Goal: Transaction & Acquisition: Purchase product/service

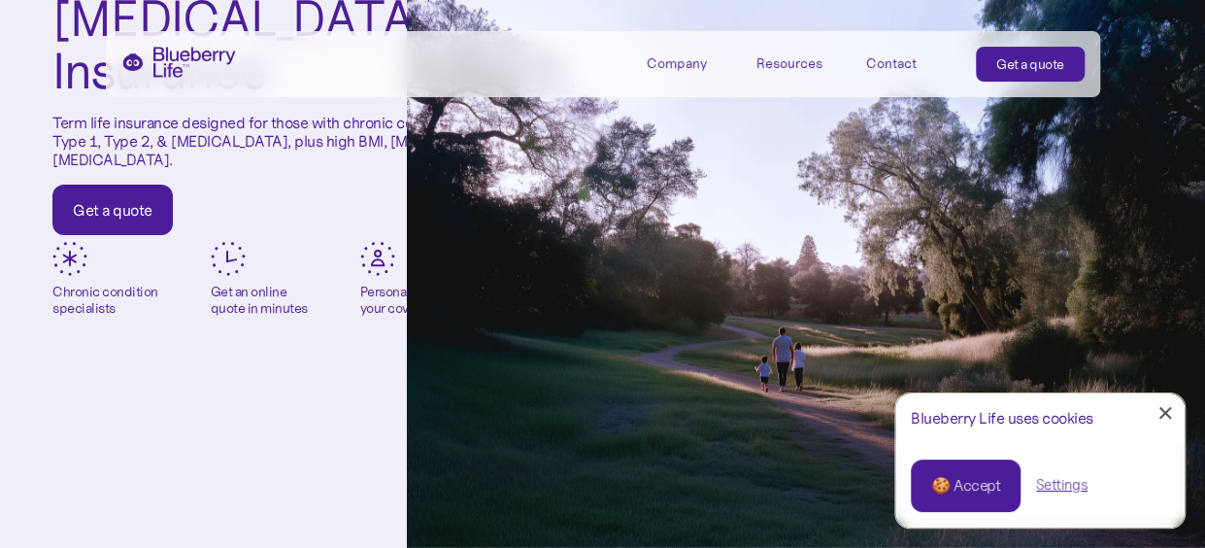
scroll to position [291, 0]
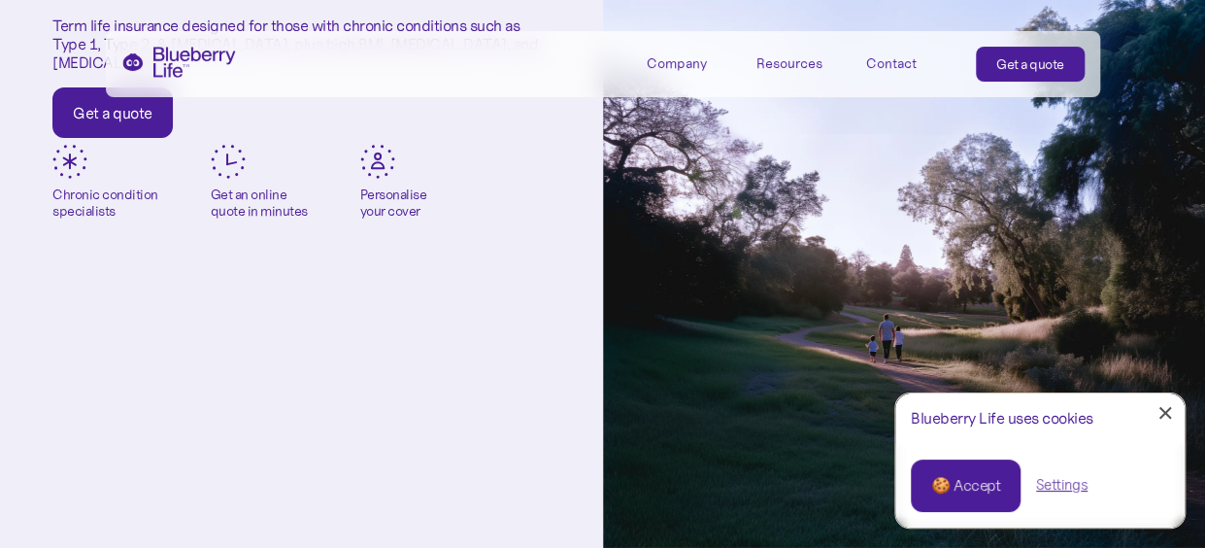
click at [956, 483] on div "🍪 Accept" at bounding box center [965, 485] width 69 height 21
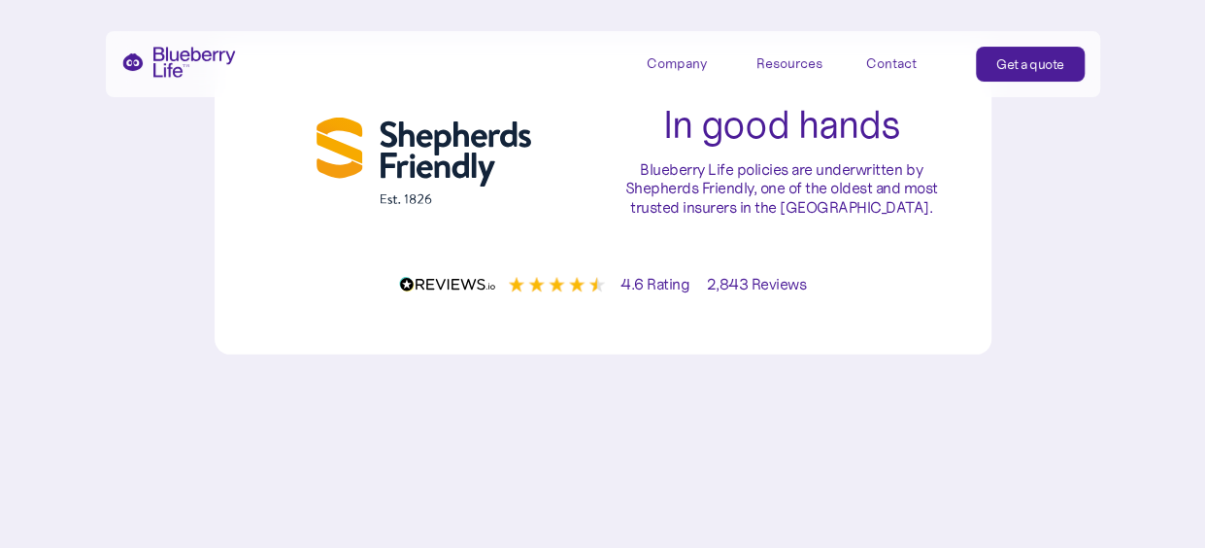
scroll to position [6313, 0]
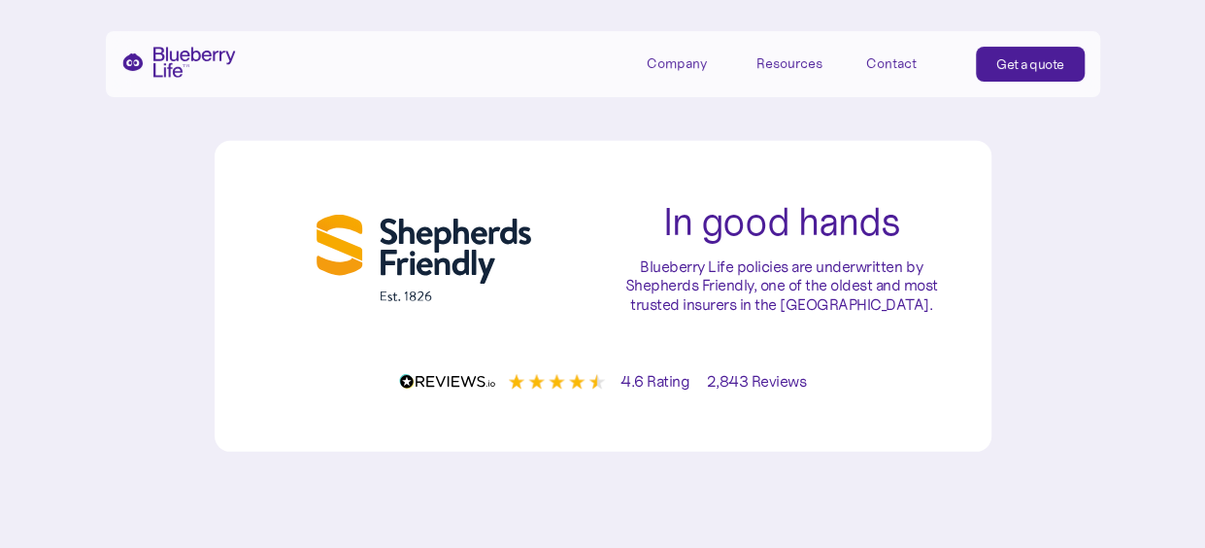
click at [468, 389] on img at bounding box center [502, 382] width 207 height 16
click at [432, 288] on img at bounding box center [424, 258] width 215 height 86
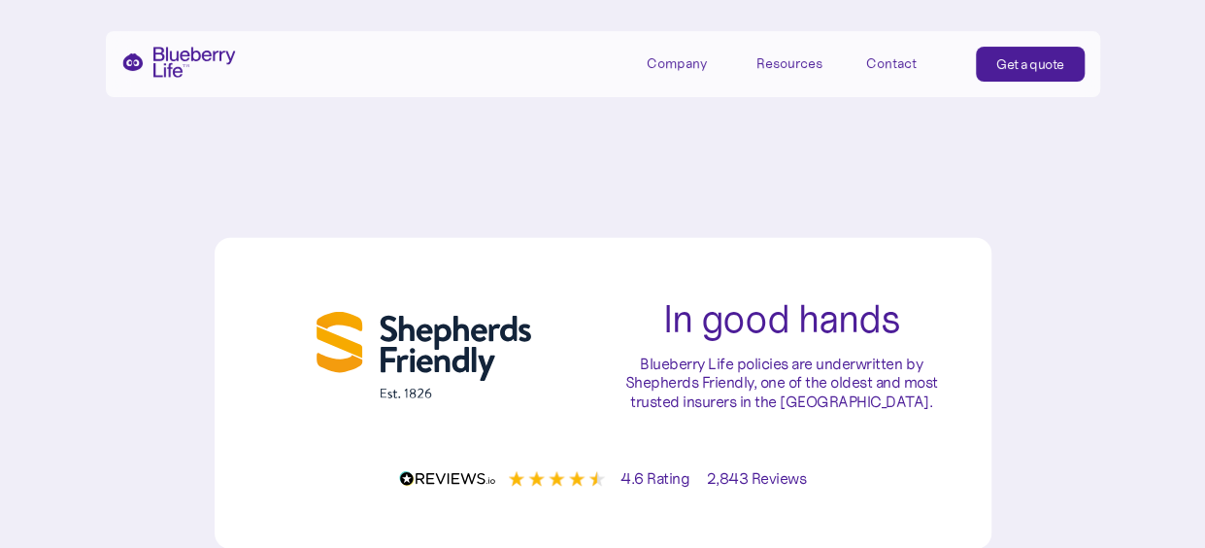
click at [1002, 73] on div "Get a quote" at bounding box center [1031, 63] width 68 height 19
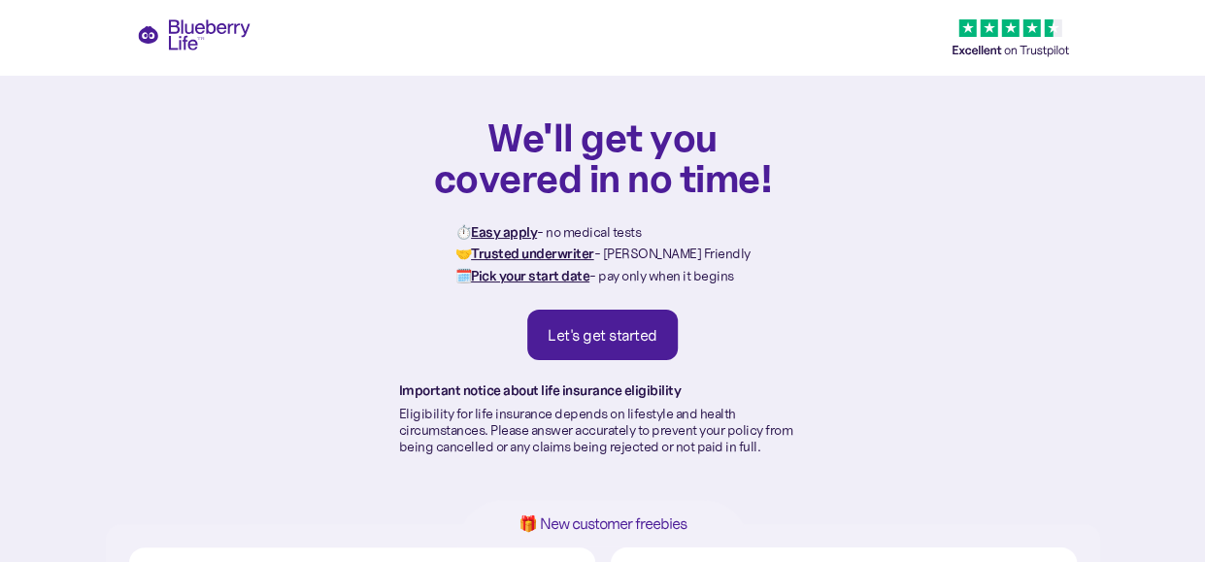
click at [619, 325] on div "Let's get started" at bounding box center [603, 334] width 110 height 19
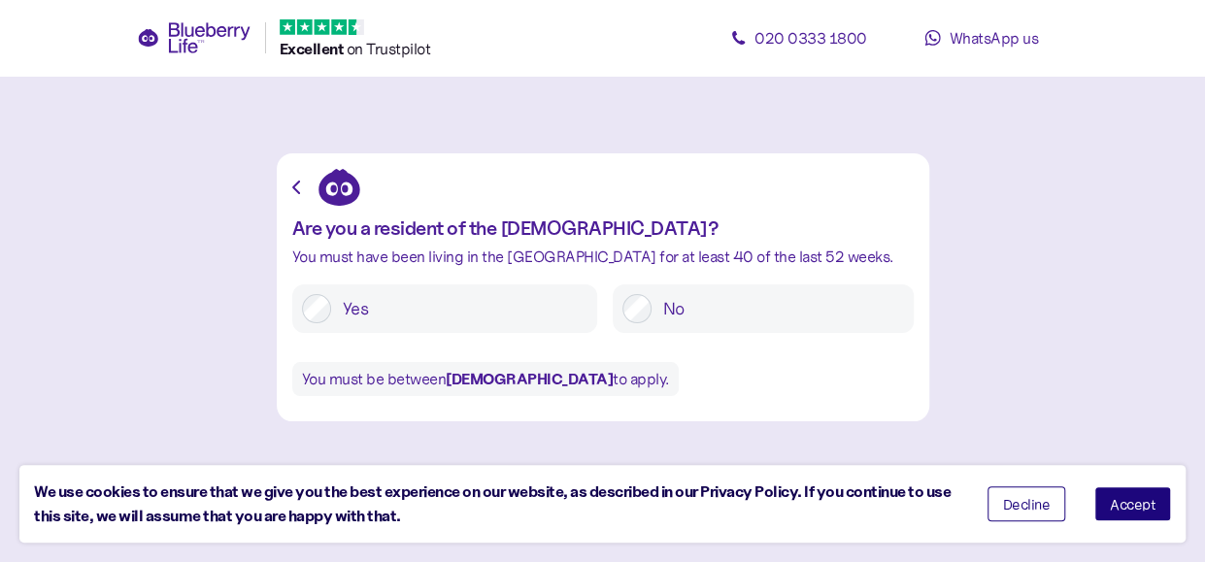
click at [1119, 500] on span "Accept" at bounding box center [1133, 504] width 46 height 14
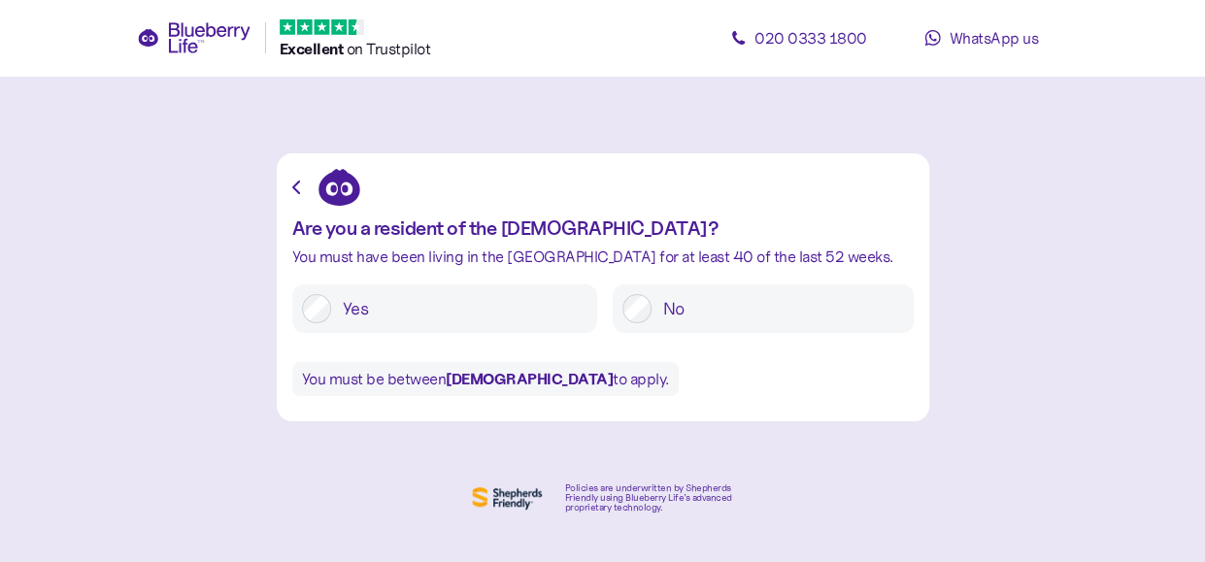
click at [476, 310] on label "Yes" at bounding box center [459, 308] width 256 height 29
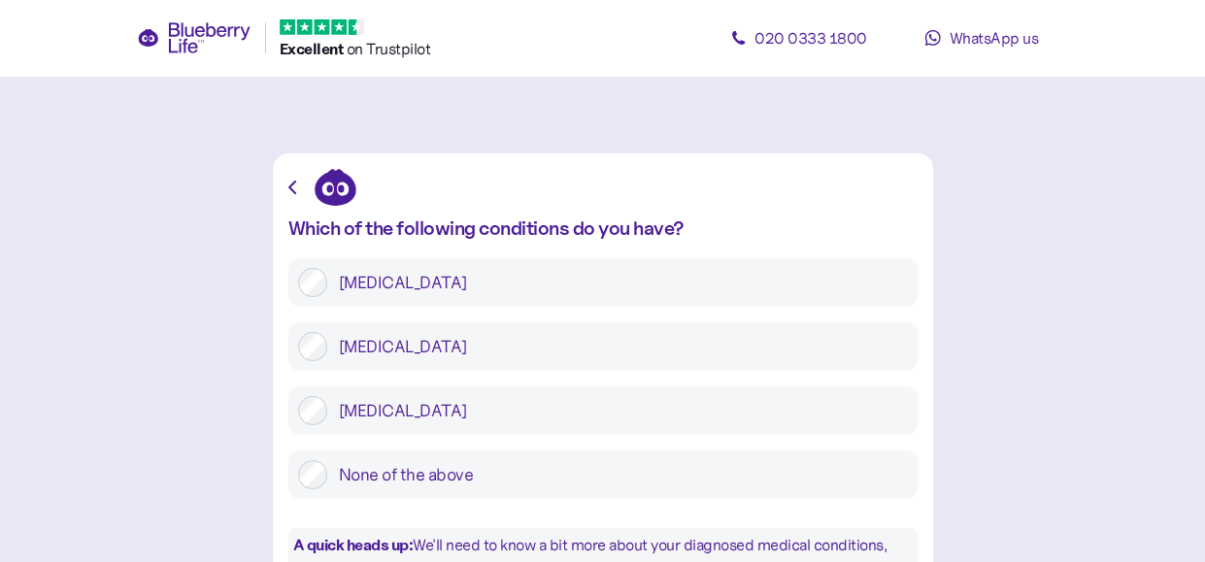
click at [418, 414] on label "[MEDICAL_DATA]" at bounding box center [617, 410] width 581 height 29
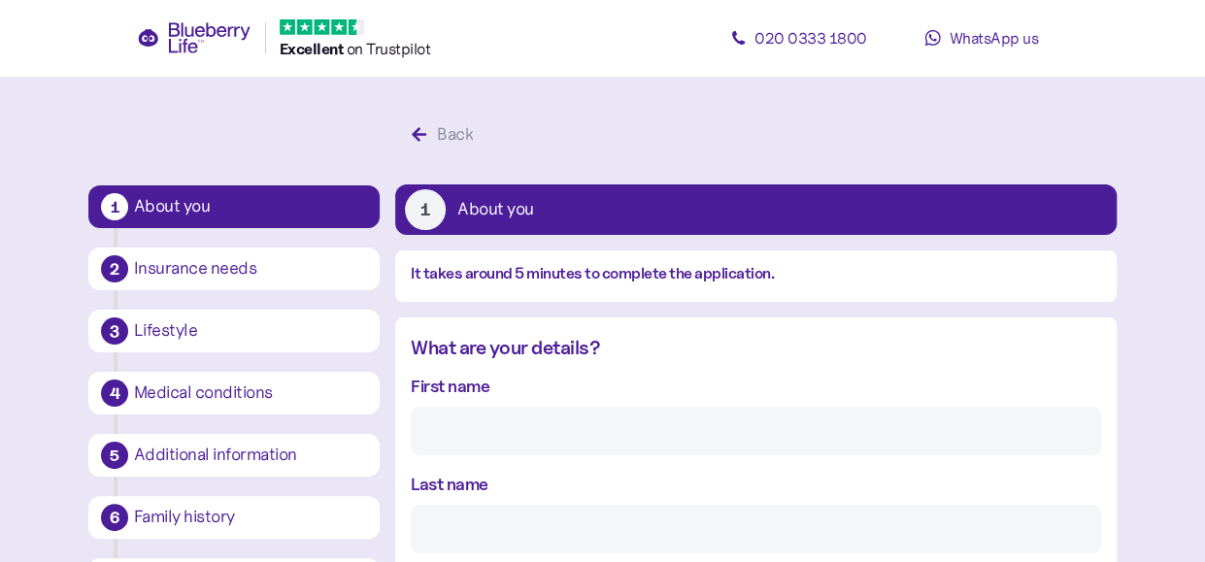
click at [501, 428] on input "First name" at bounding box center [756, 431] width 691 height 49
type input "louise"
click at [524, 521] on input "Last name" at bounding box center [756, 529] width 691 height 49
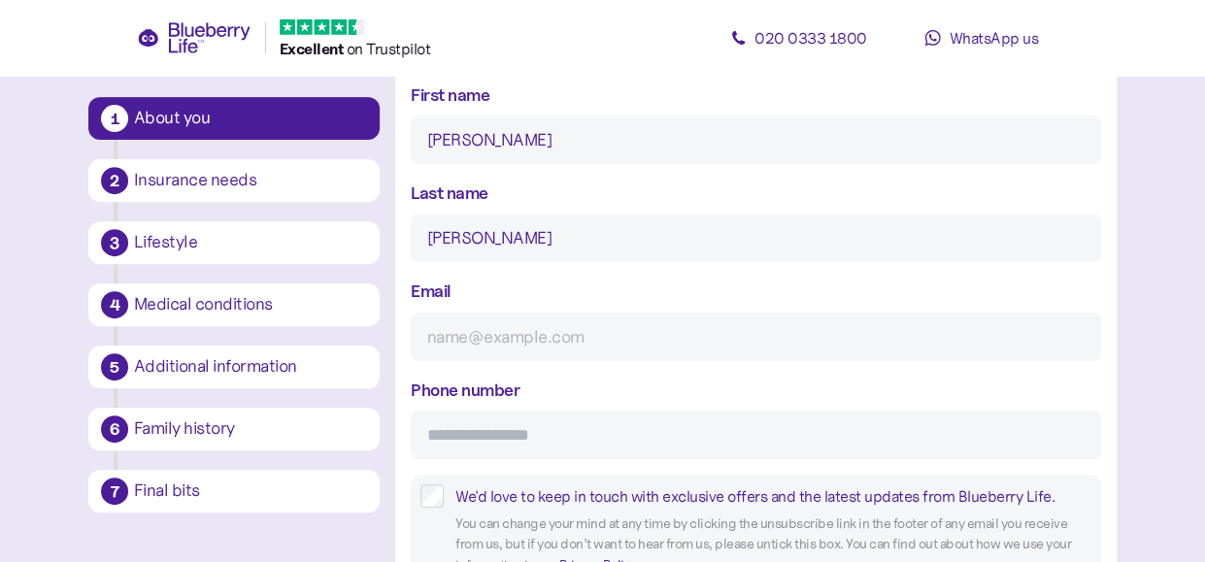
scroll to position [389, 0]
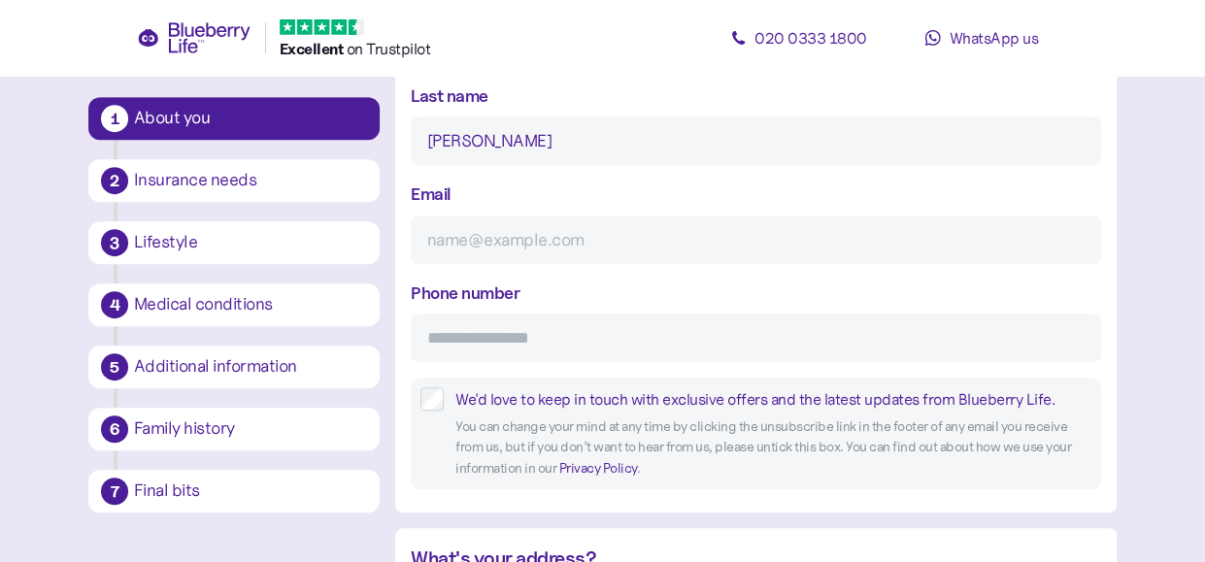
type input "bailey"
click at [466, 233] on input "Email" at bounding box center [756, 240] width 691 height 49
type input "lbailey@shepherdsfriendly.co.uk"
click at [587, 335] on input "Phone number" at bounding box center [756, 338] width 691 height 49
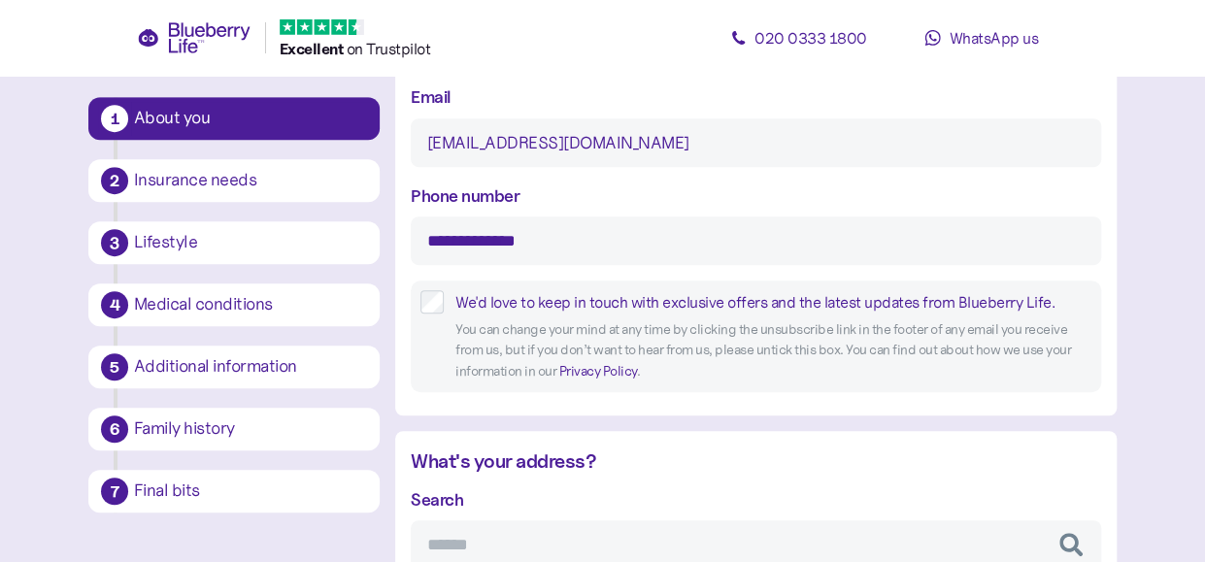
scroll to position [583, 0]
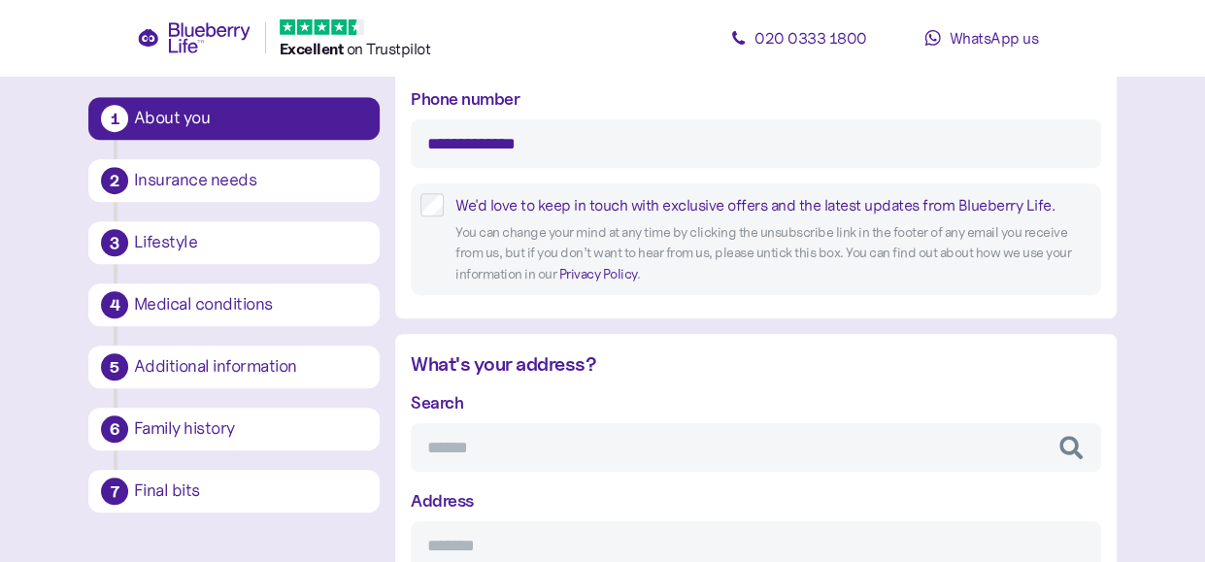
type input "**********"
click at [500, 455] on input "Search" at bounding box center [756, 447] width 691 height 49
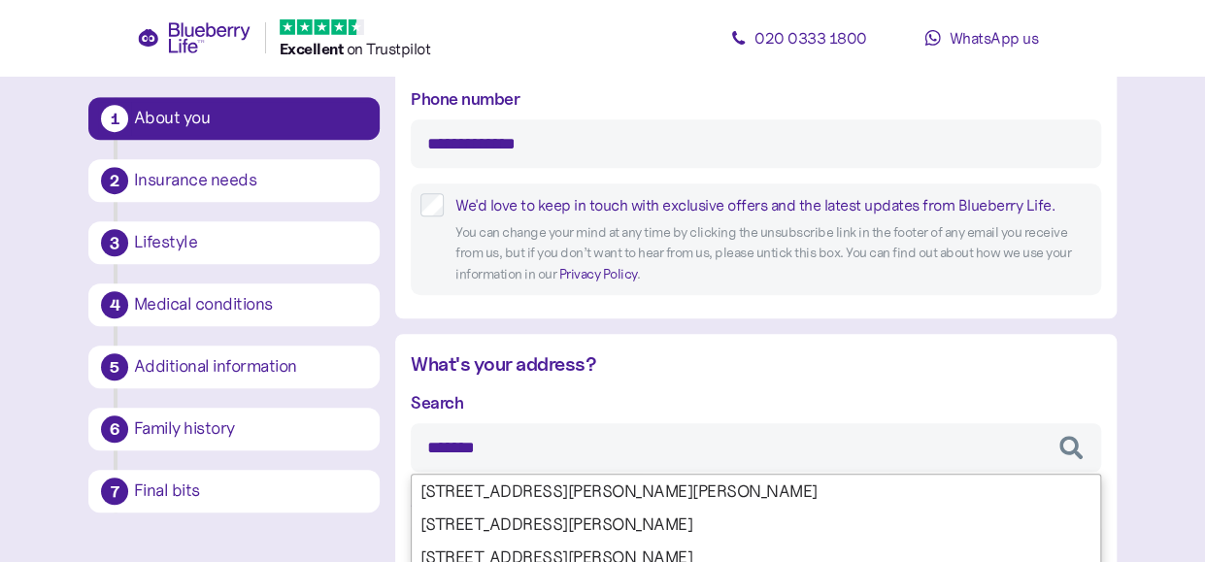
scroll to position [680, 0]
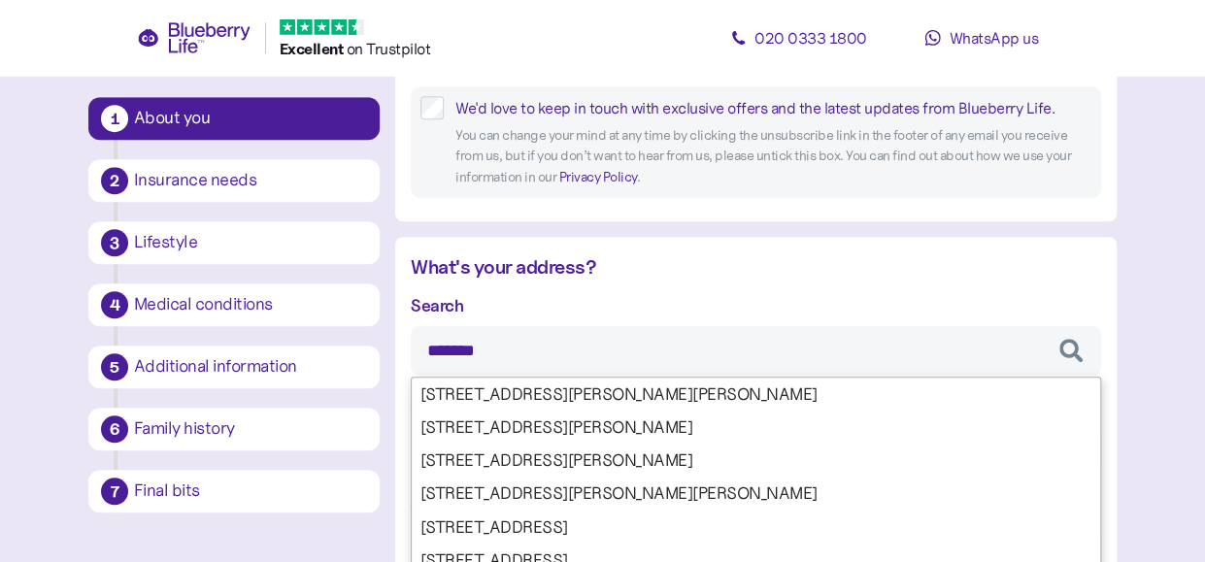
type input "********"
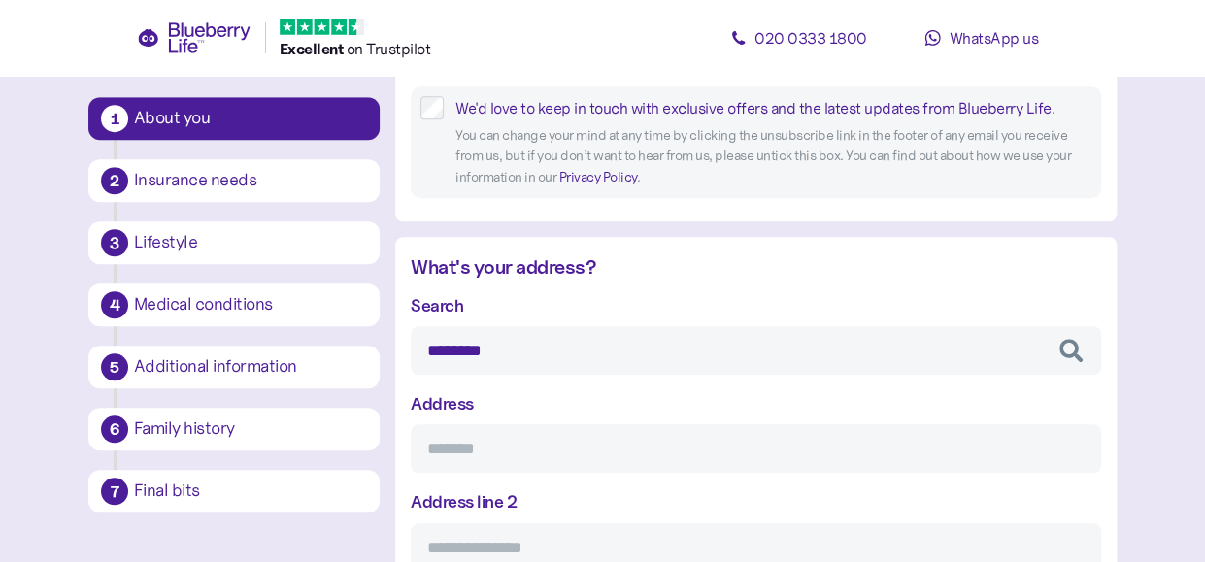
type input "**********"
type input "*******"
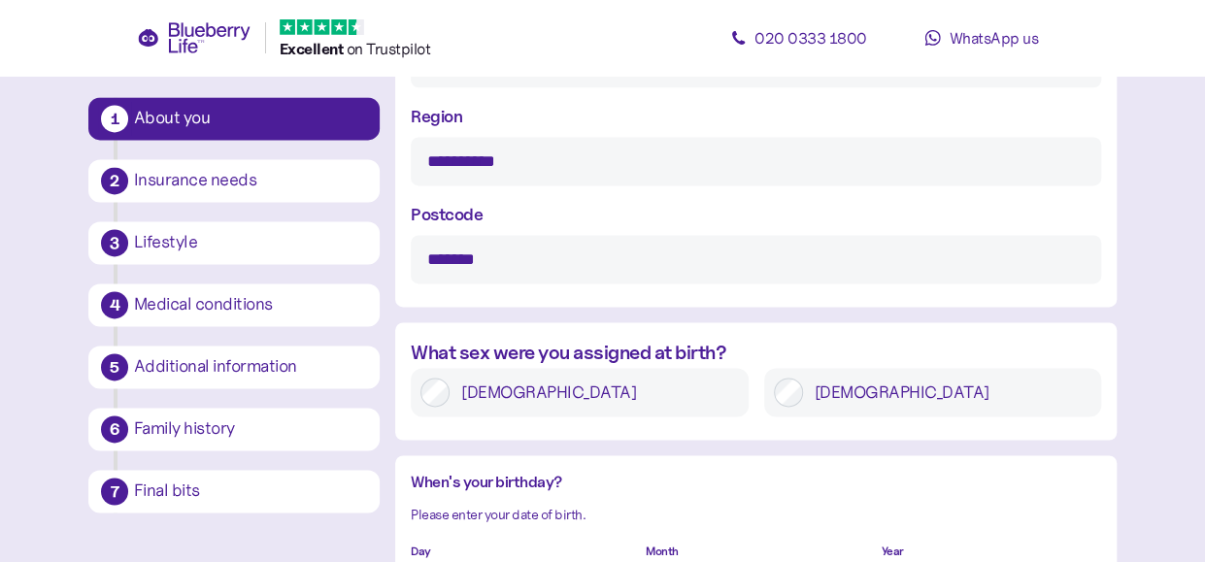
type input "********"
click at [593, 401] on label "Female" at bounding box center [594, 392] width 289 height 29
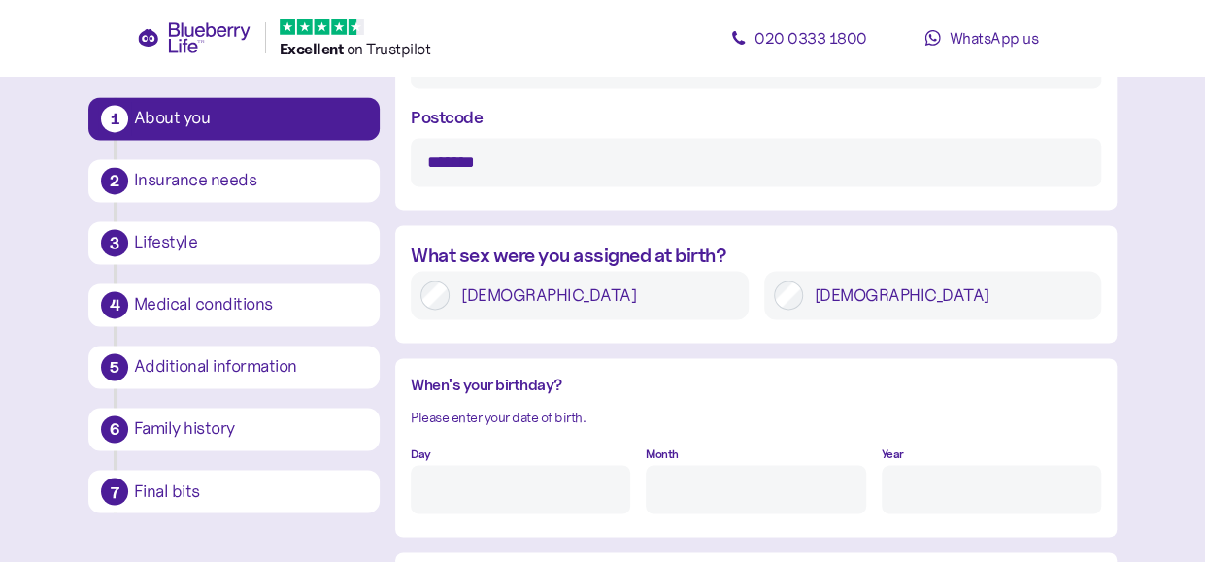
scroll to position [1457, 0]
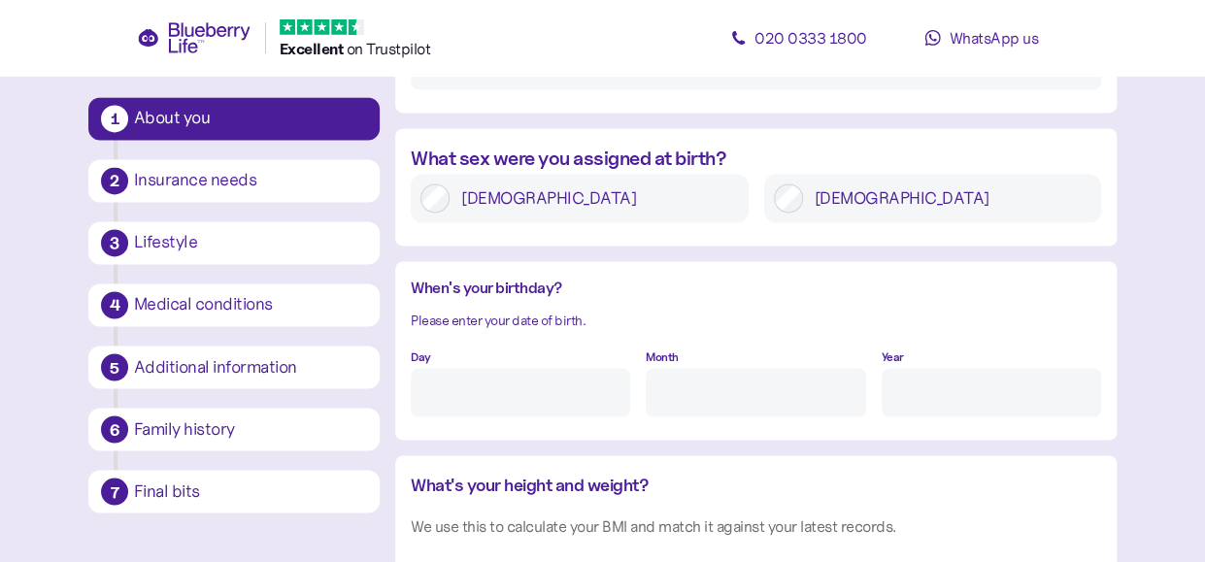
click at [540, 373] on input "Day" at bounding box center [521, 392] width 220 height 49
type input "15"
click at [725, 398] on input "Month" at bounding box center [756, 392] width 220 height 49
type input "12"
click at [947, 388] on input "Year" at bounding box center [992, 392] width 220 height 49
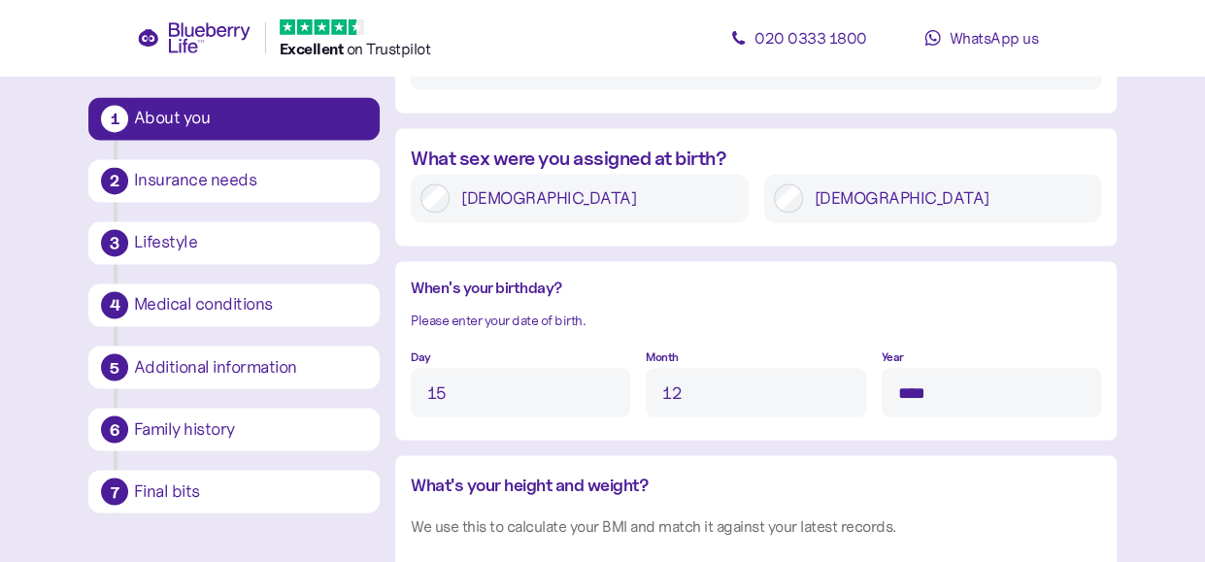
scroll to position [1651, 0]
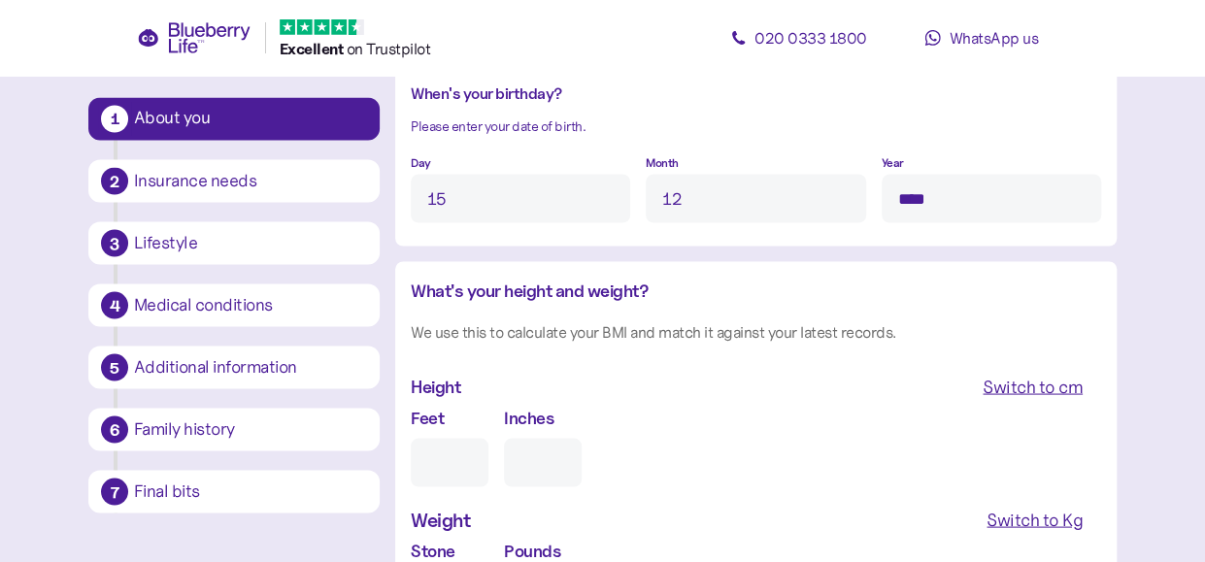
type input "****"
click at [455, 471] on input "Feet" at bounding box center [450, 462] width 78 height 49
type input "6"
type input "0"
type input "5"
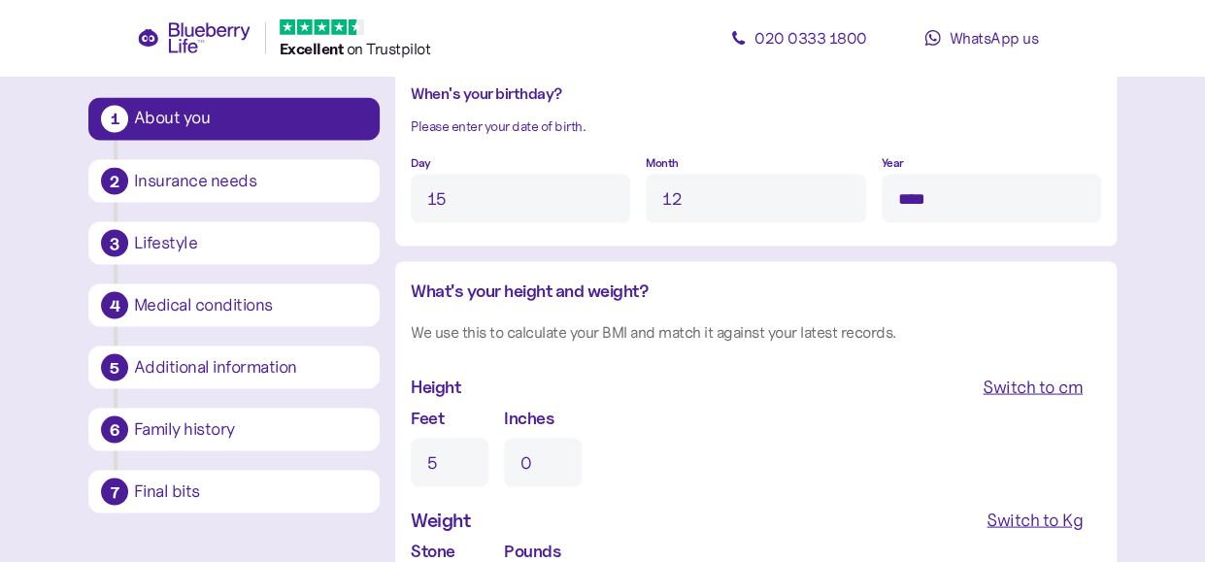
click at [553, 457] on input "0" at bounding box center [543, 462] width 78 height 49
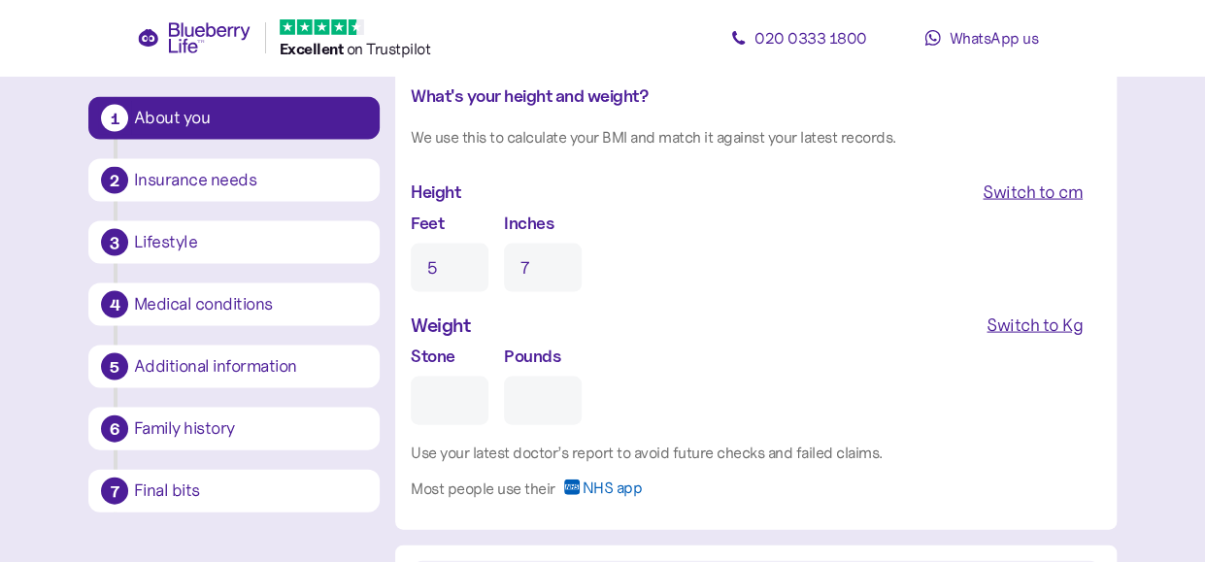
type input "7"
click at [472, 400] on input "Stone" at bounding box center [450, 401] width 78 height 49
type input "1"
type input "0"
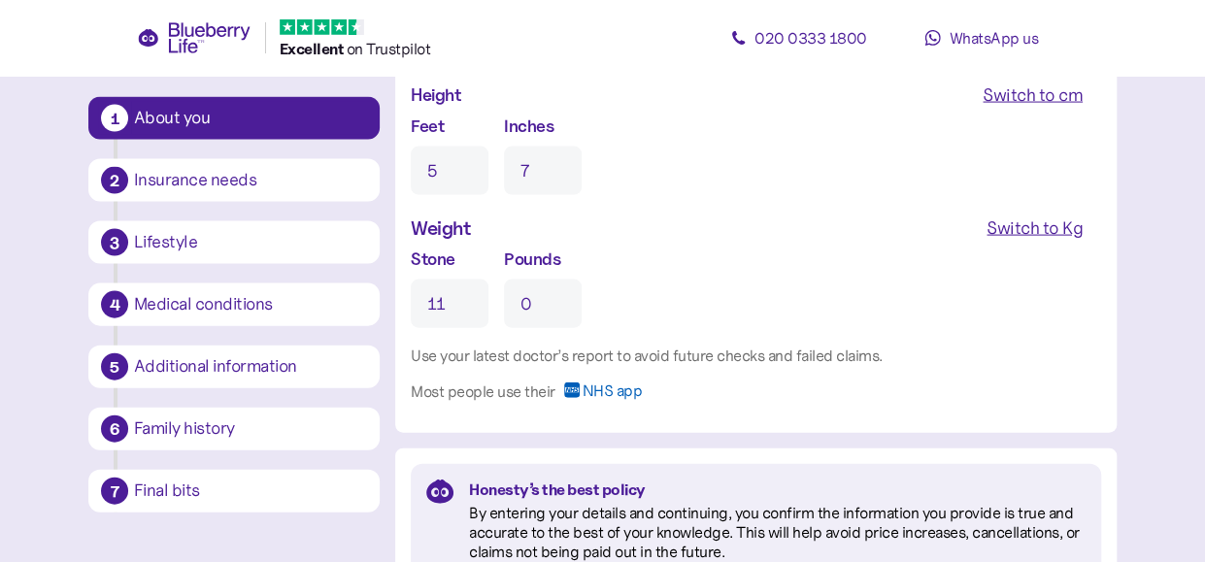
scroll to position [2137, 0]
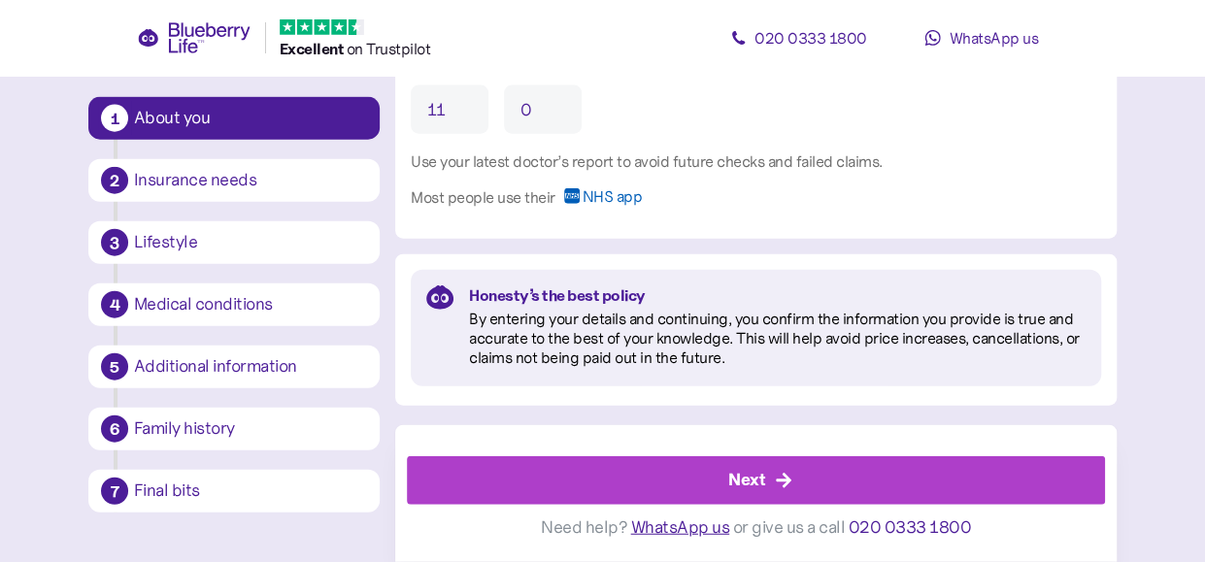
type input "11"
click at [730, 493] on div "Next" at bounding box center [746, 480] width 37 height 26
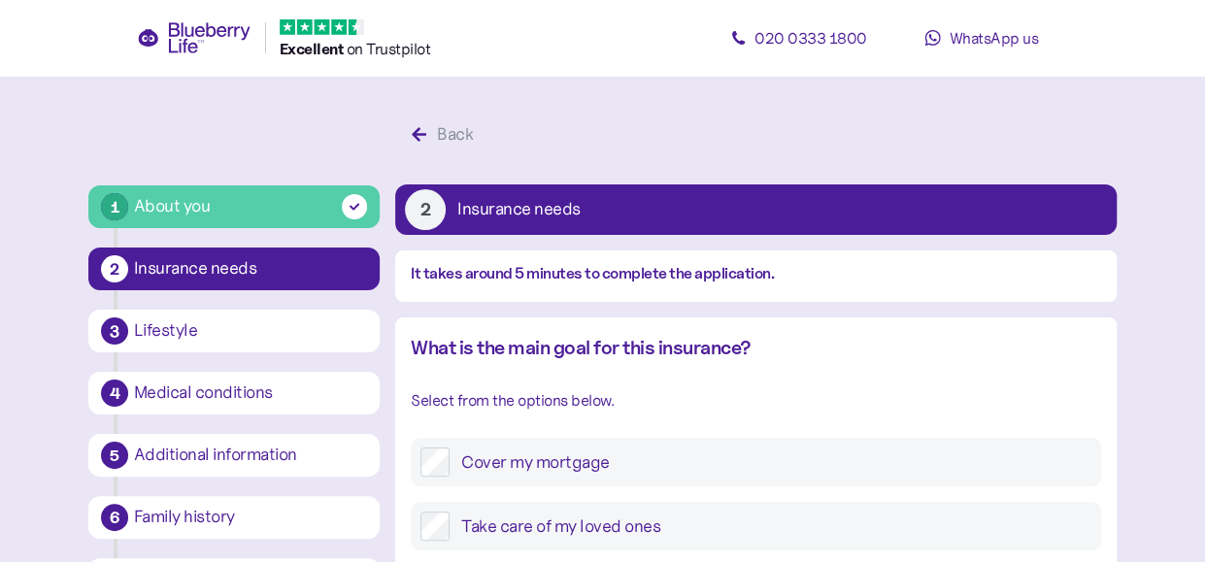
scroll to position [97, 0]
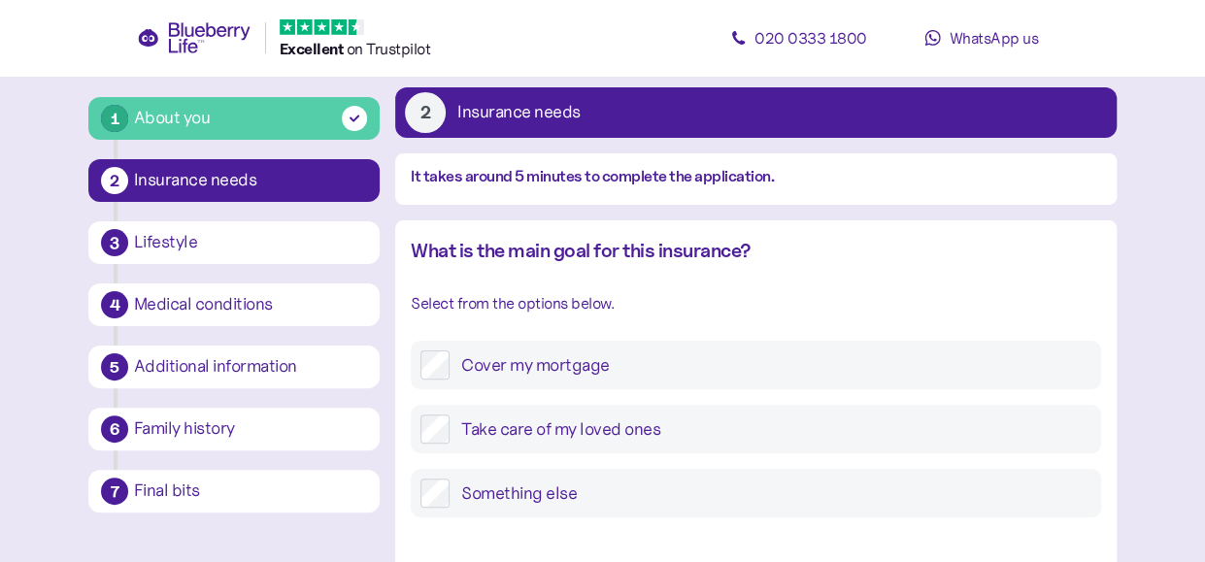
click at [547, 424] on label "Take care of my loved ones" at bounding box center [771, 429] width 642 height 29
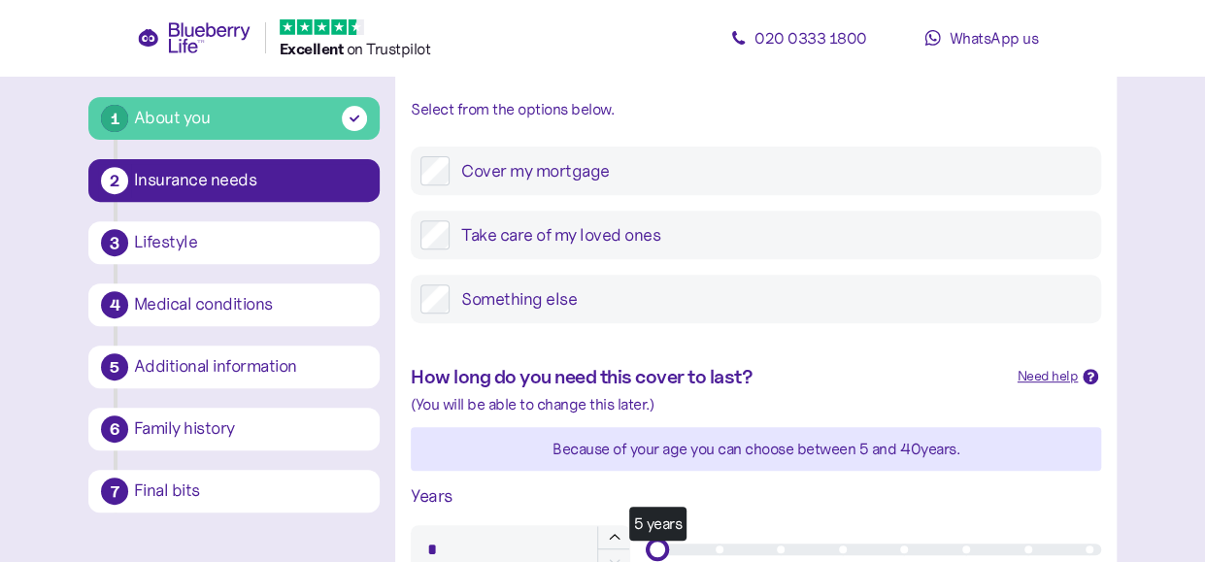
scroll to position [389, 0]
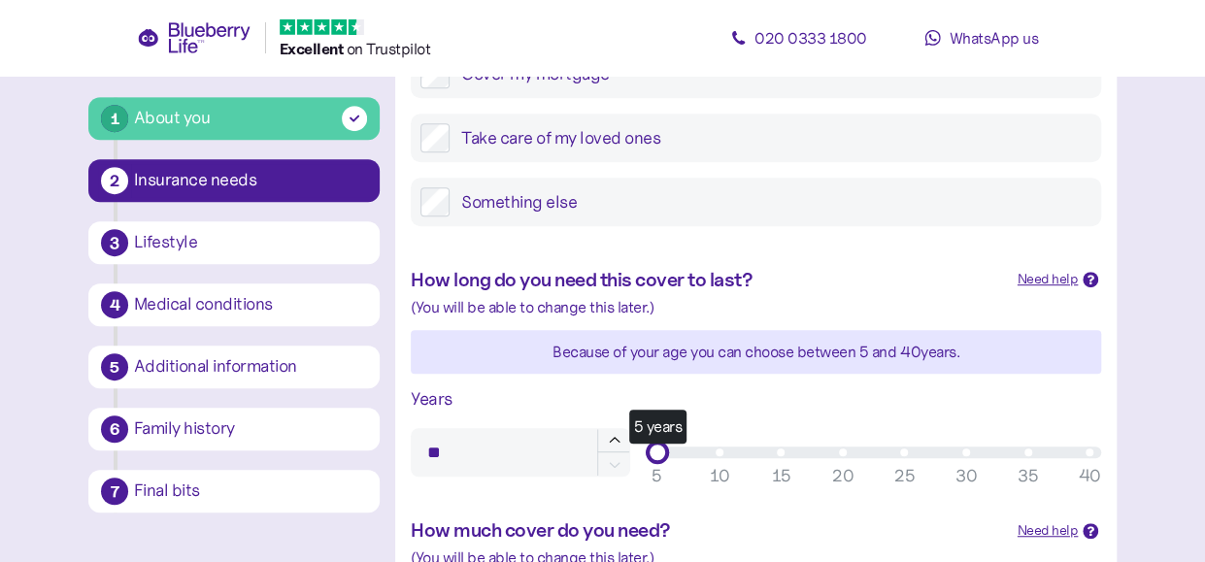
type input "**"
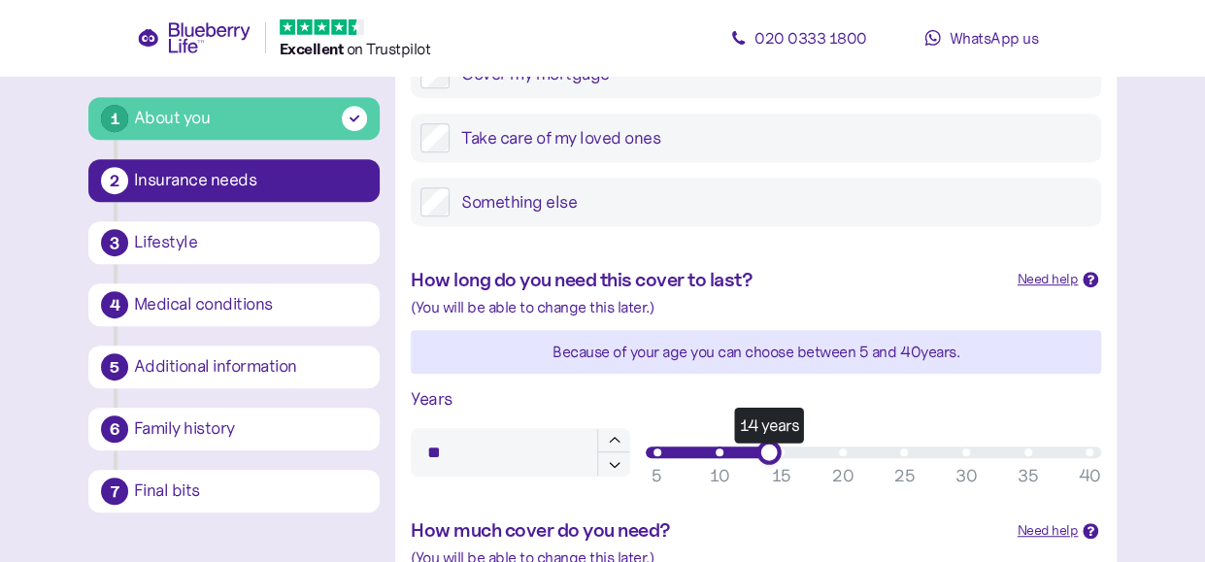
drag, startPoint x: 661, startPoint y: 442, endPoint x: 769, endPoint y: 452, distance: 108.2
click at [769, 452] on div "14 years" at bounding box center [769, 452] width 24 height 24
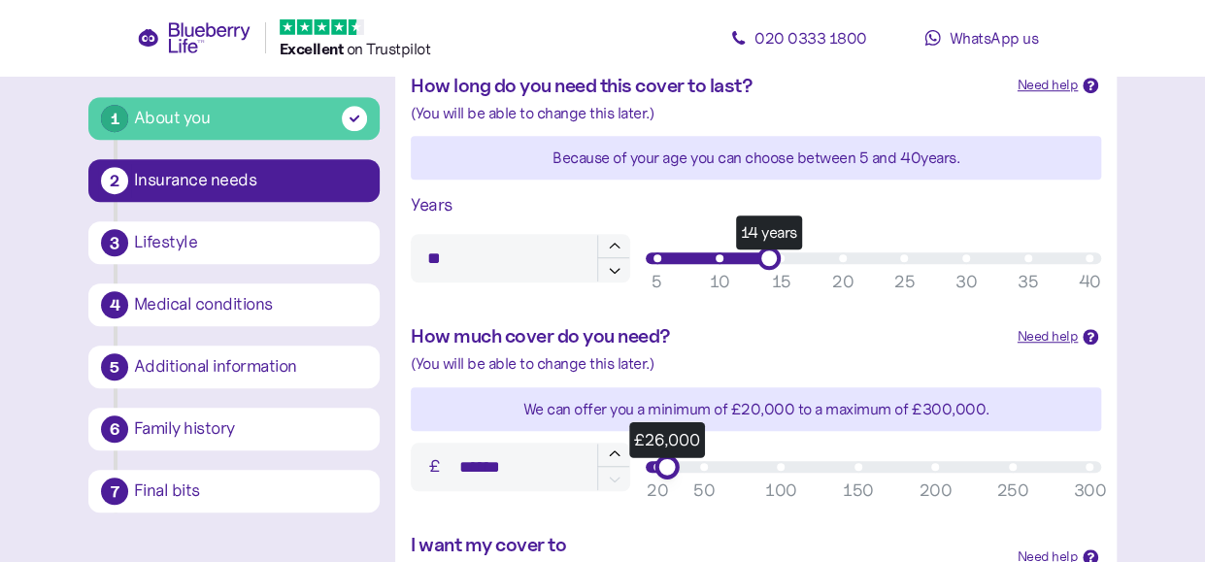
drag, startPoint x: 657, startPoint y: 471, endPoint x: 740, endPoint y: 472, distance: 83.5
click at [679, 473] on div "£26,000" at bounding box center [667, 467] width 24 height 24
type input "******"
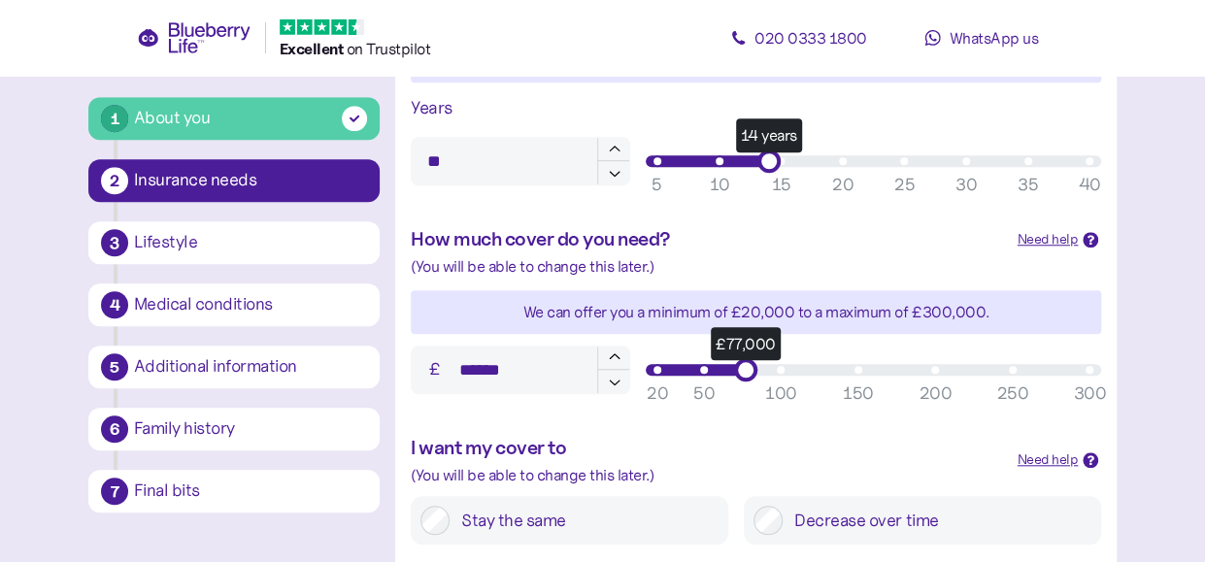
scroll to position [777, 0]
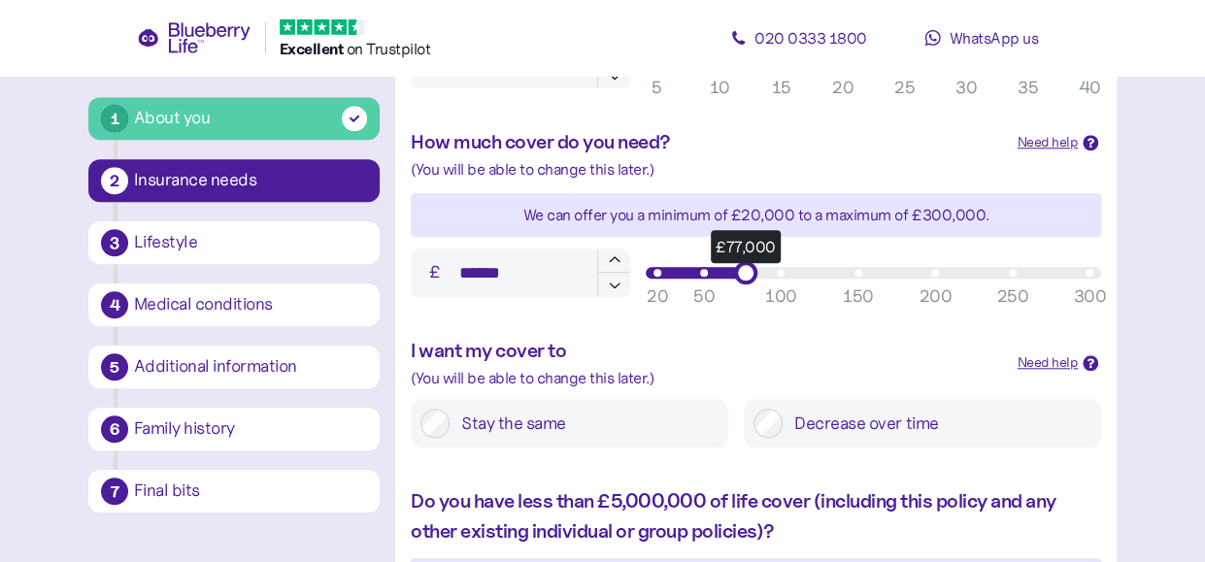
click at [523, 422] on label "Stay the same" at bounding box center [584, 423] width 269 height 29
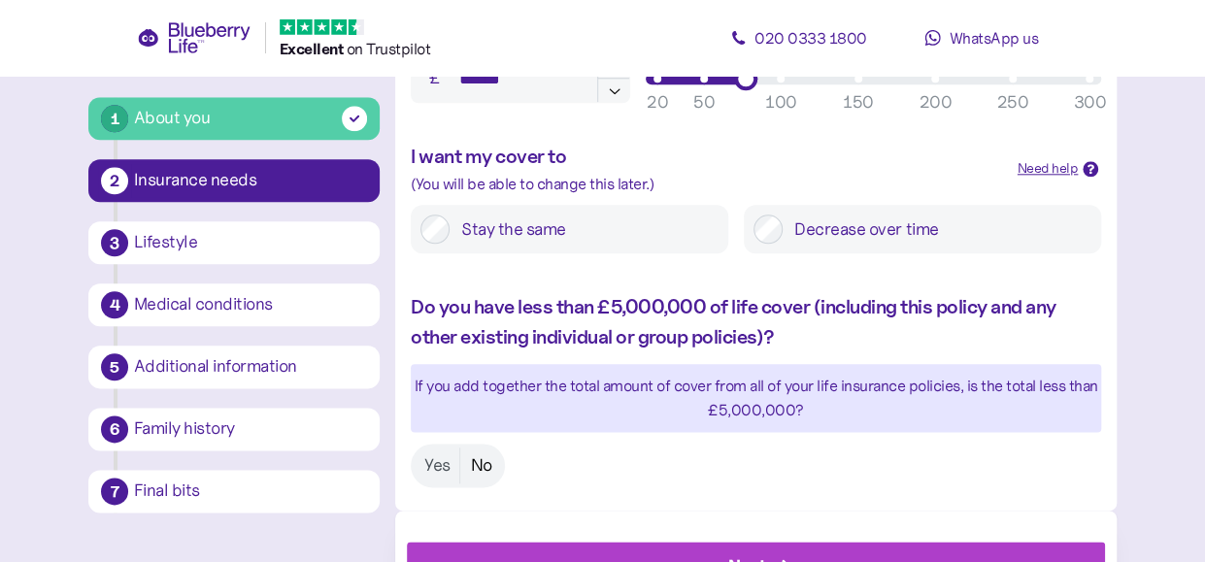
click at [489, 465] on label "No" at bounding box center [480, 466] width 41 height 36
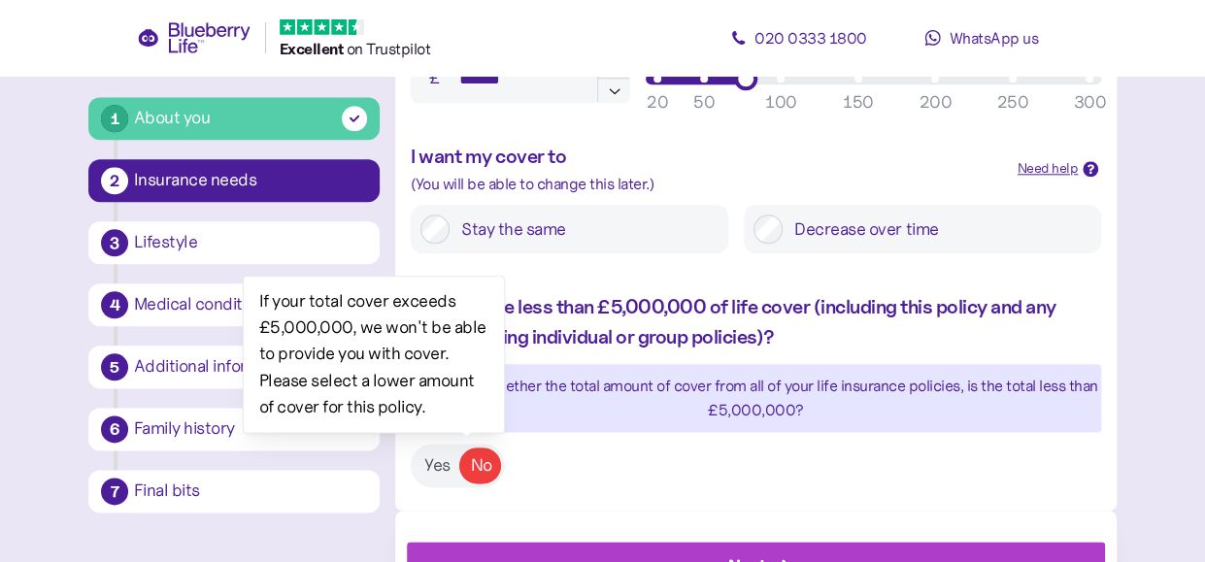
scroll to position [1057, 0]
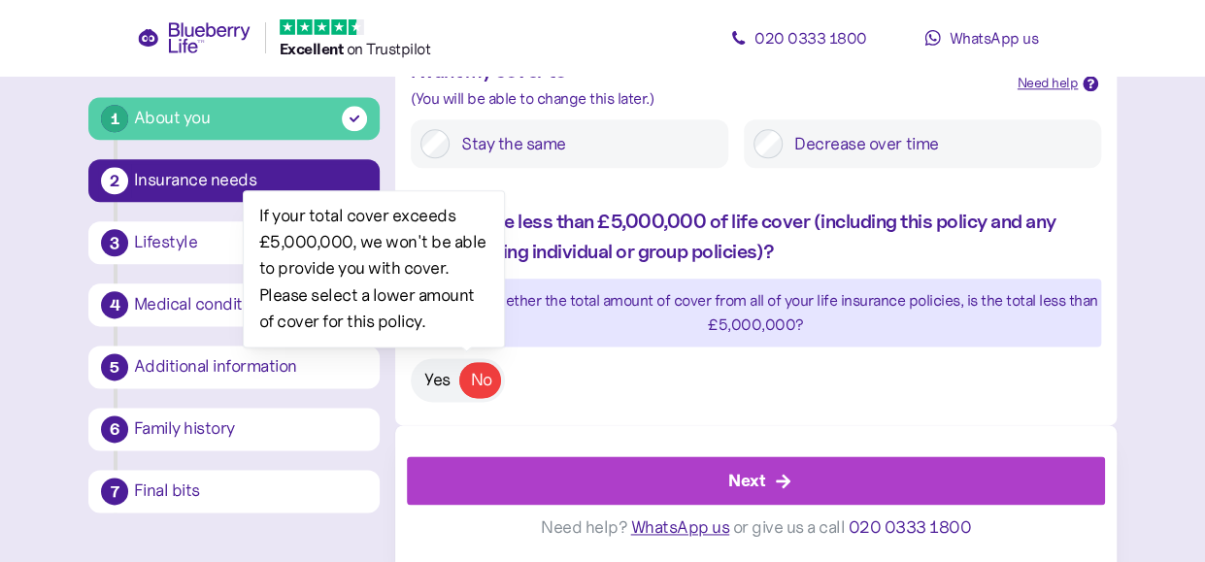
click at [432, 362] on label "Yes" at bounding box center [438, 380] width 46 height 36
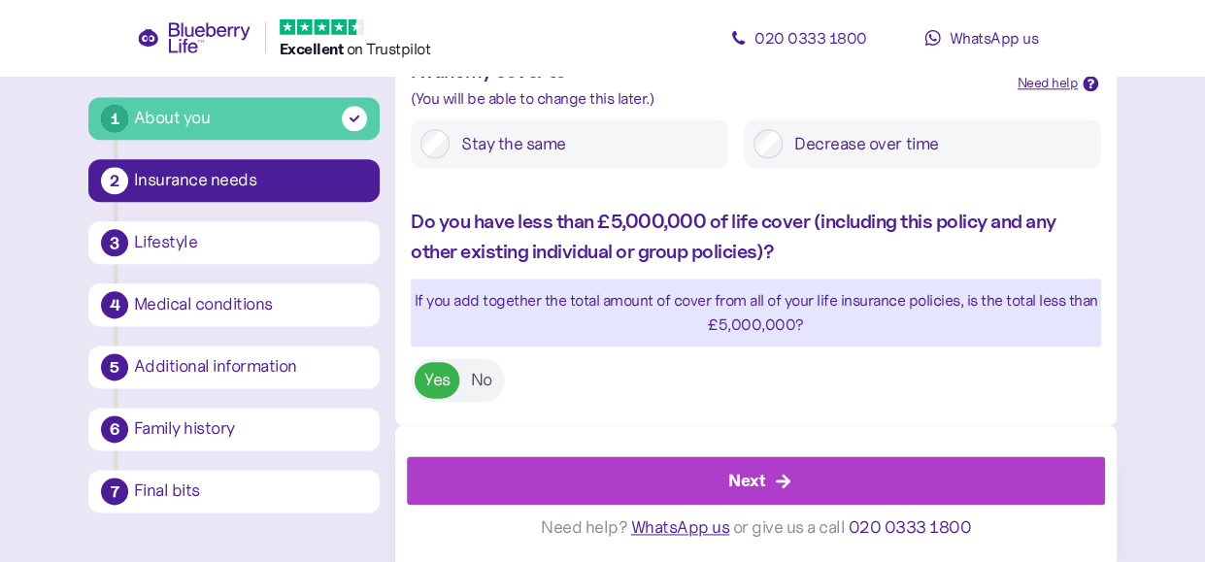
click at [790, 495] on div "Next" at bounding box center [760, 480] width 655 height 47
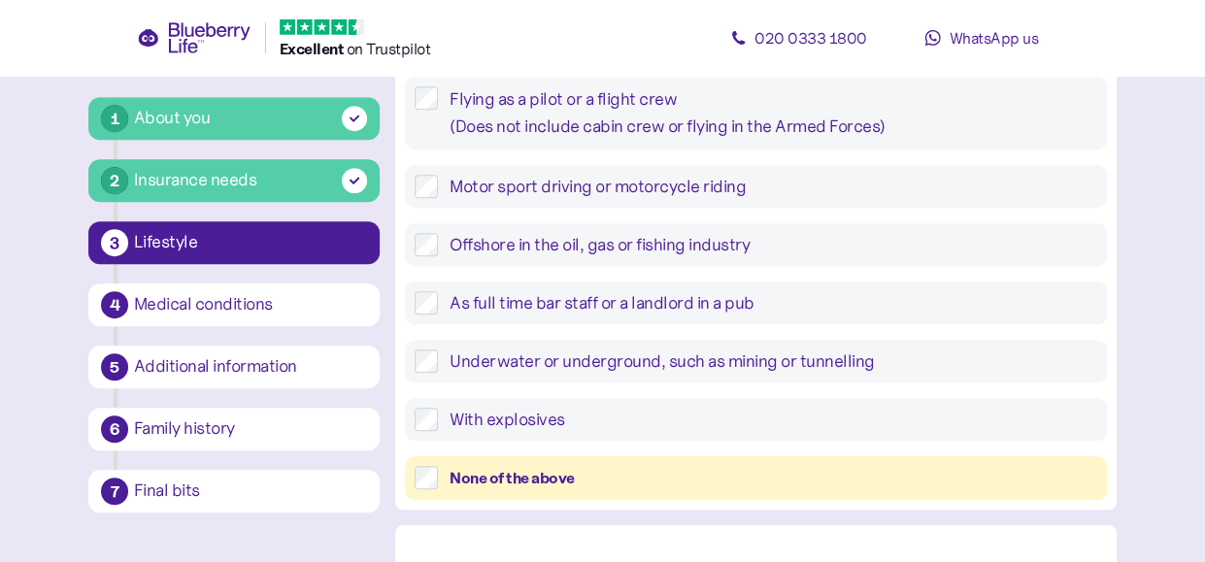
scroll to position [777, 0]
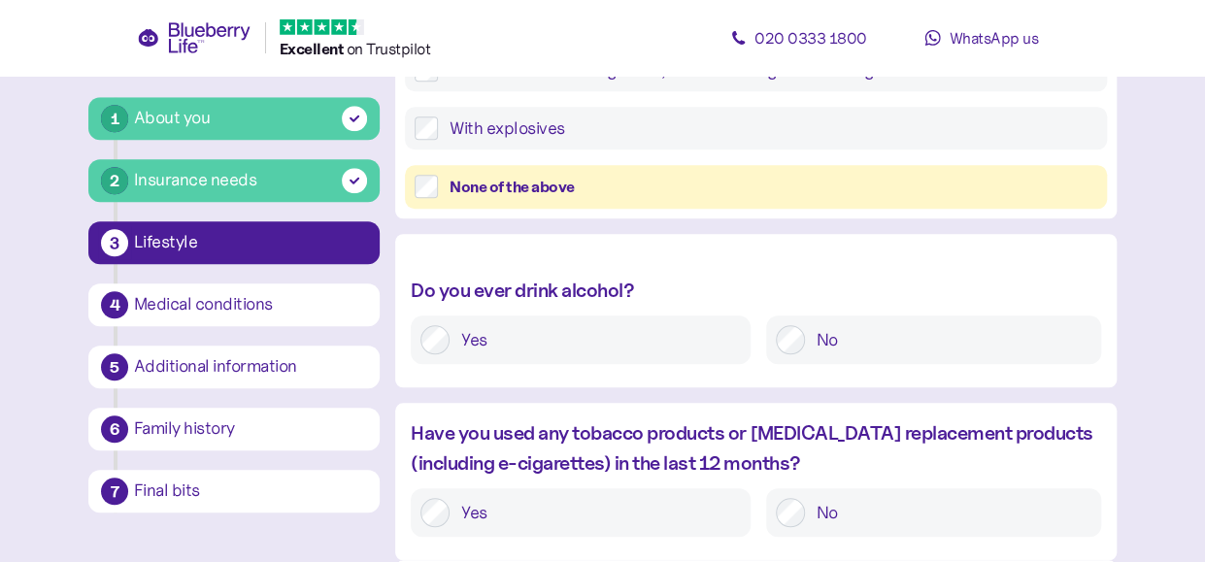
click at [464, 191] on div "None of the above" at bounding box center [774, 187] width 648 height 24
click at [821, 332] on label "No" at bounding box center [948, 339] width 287 height 29
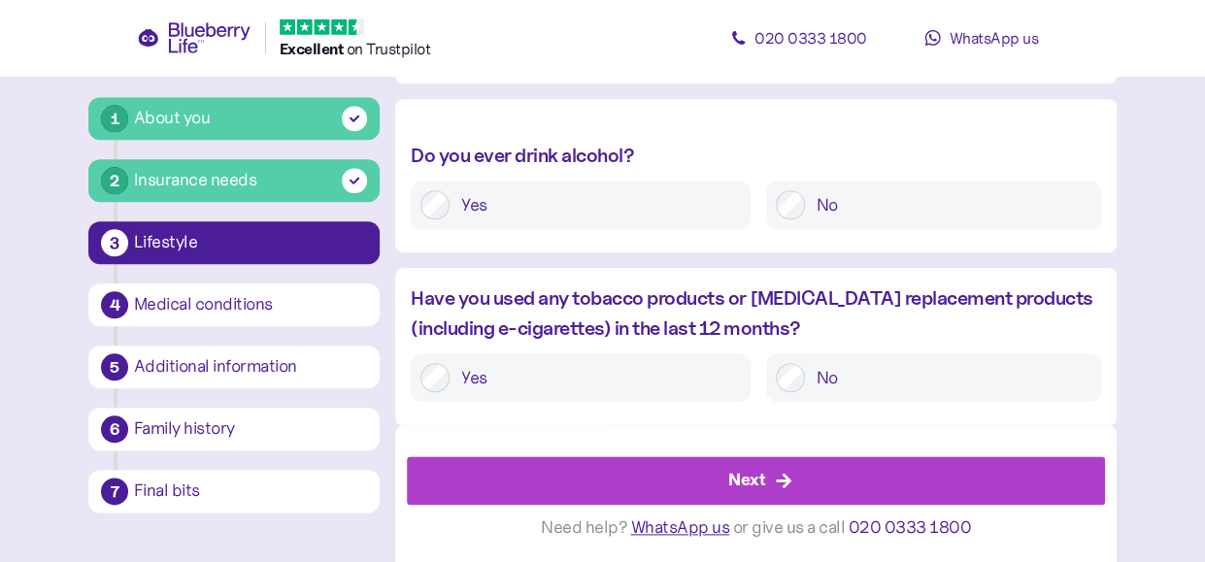
click at [798, 369] on div "No" at bounding box center [933, 378] width 335 height 49
click at [833, 473] on div "Next" at bounding box center [760, 480] width 655 height 47
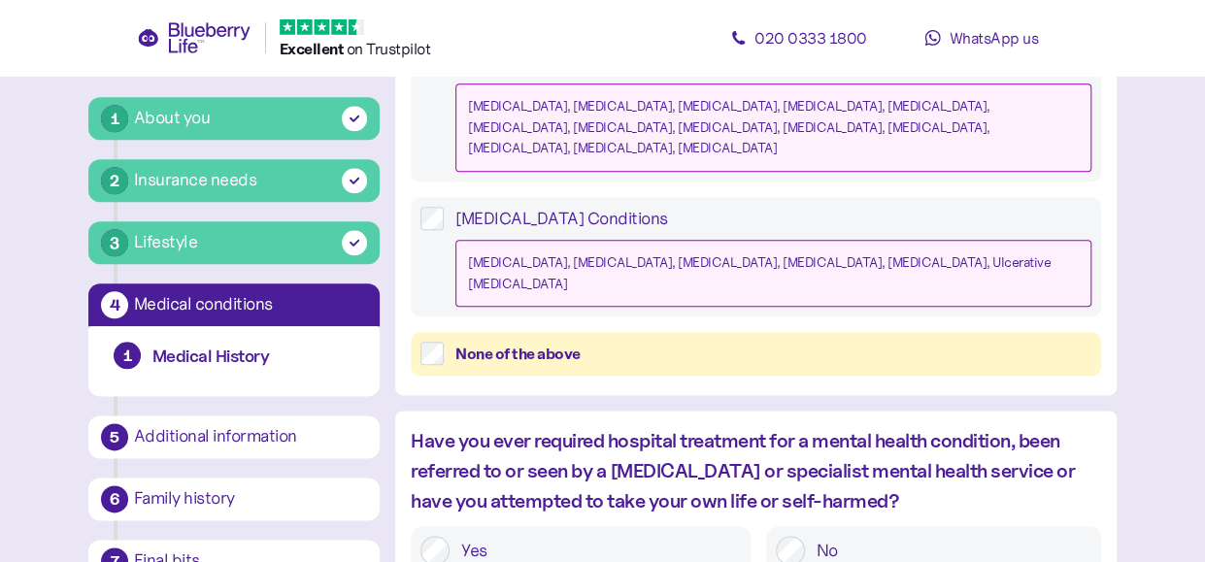
scroll to position [874, 0]
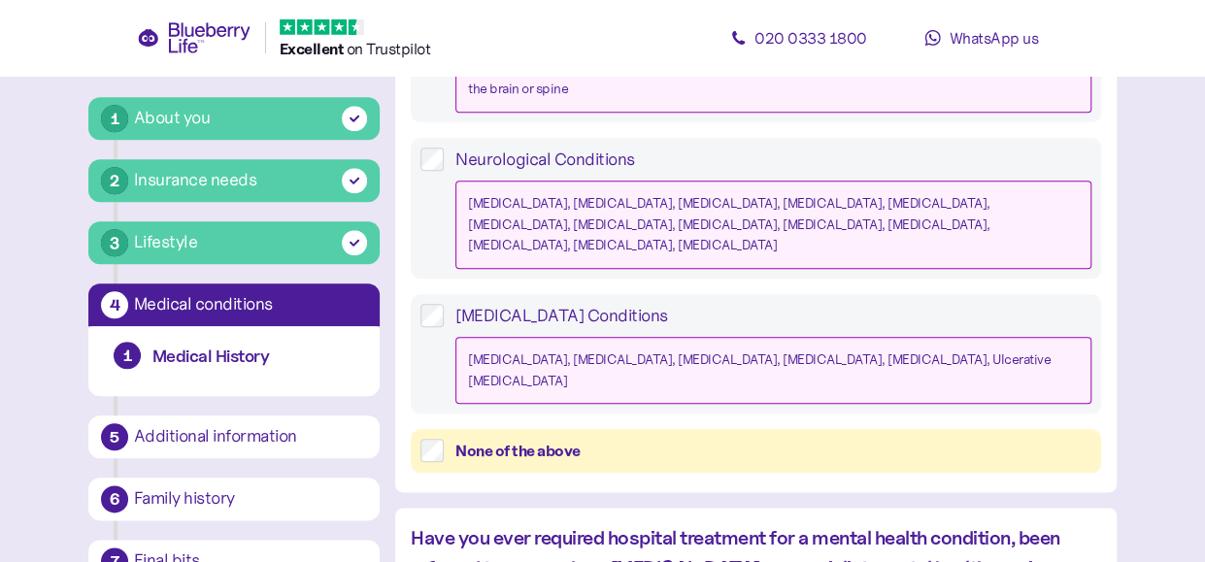
click at [470, 439] on div "None of the above" at bounding box center [774, 451] width 636 height 24
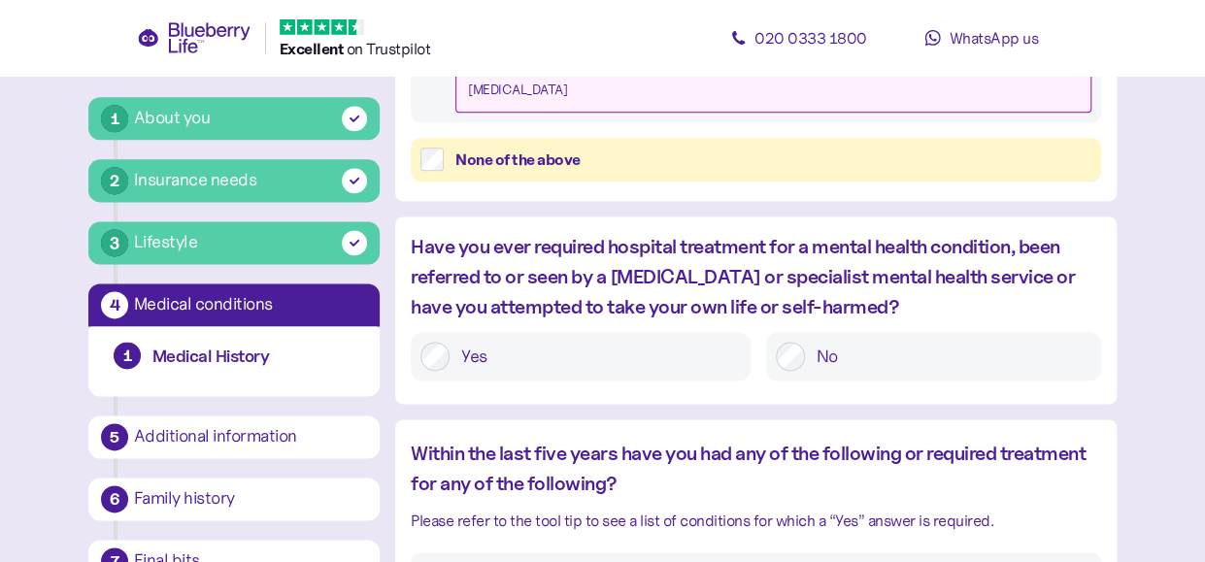
click at [829, 342] on label "No" at bounding box center [948, 356] width 287 height 29
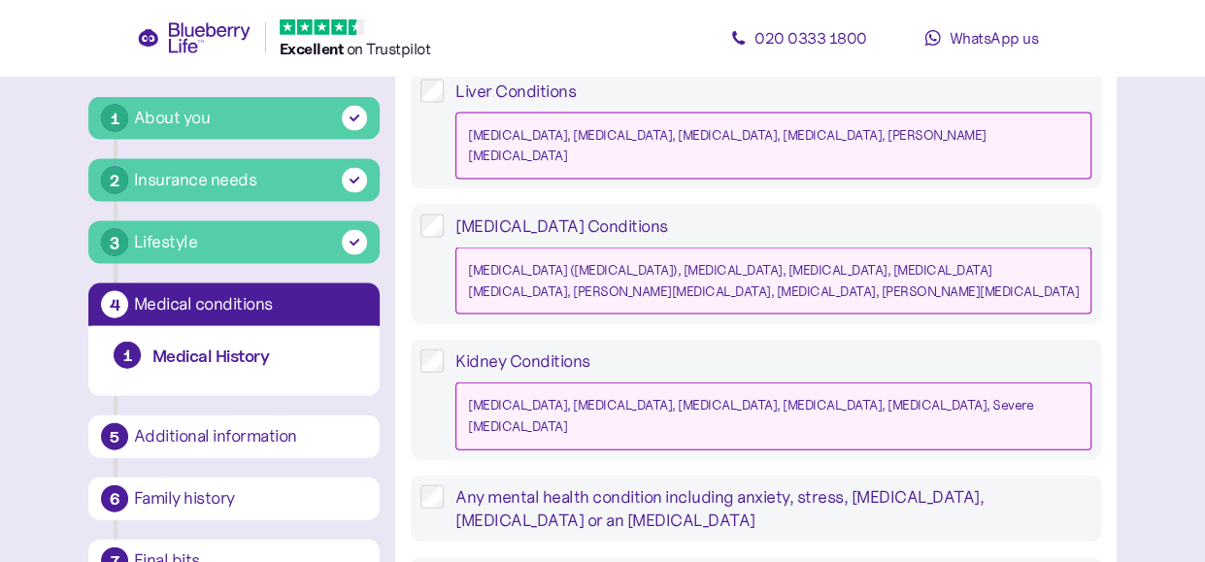
scroll to position [2067, 0]
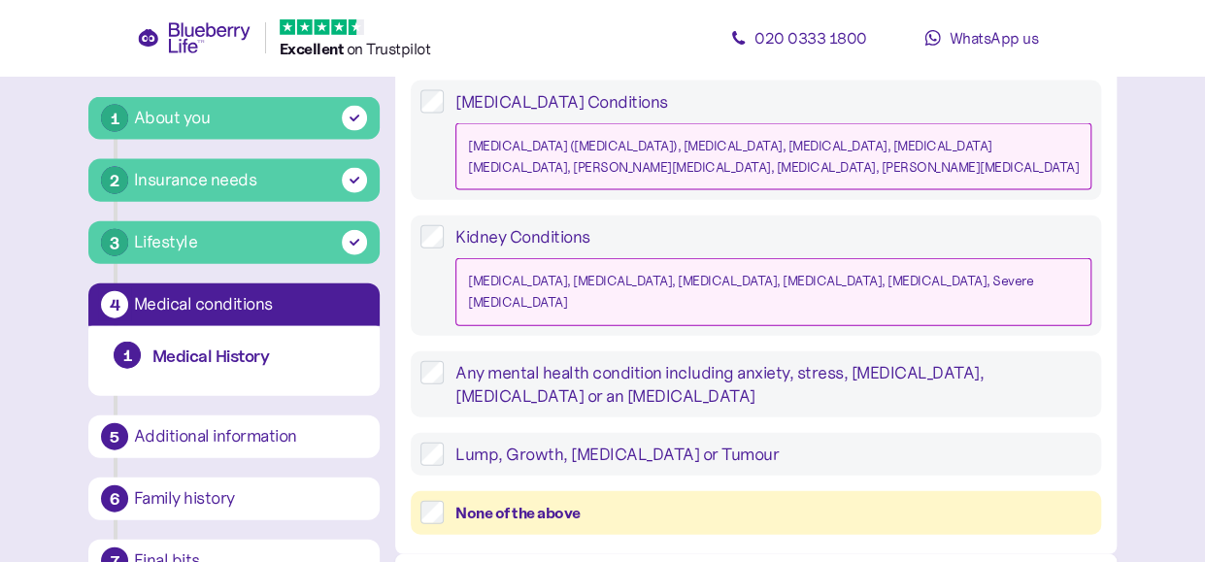
click at [486, 501] on div "None of the above" at bounding box center [774, 513] width 636 height 24
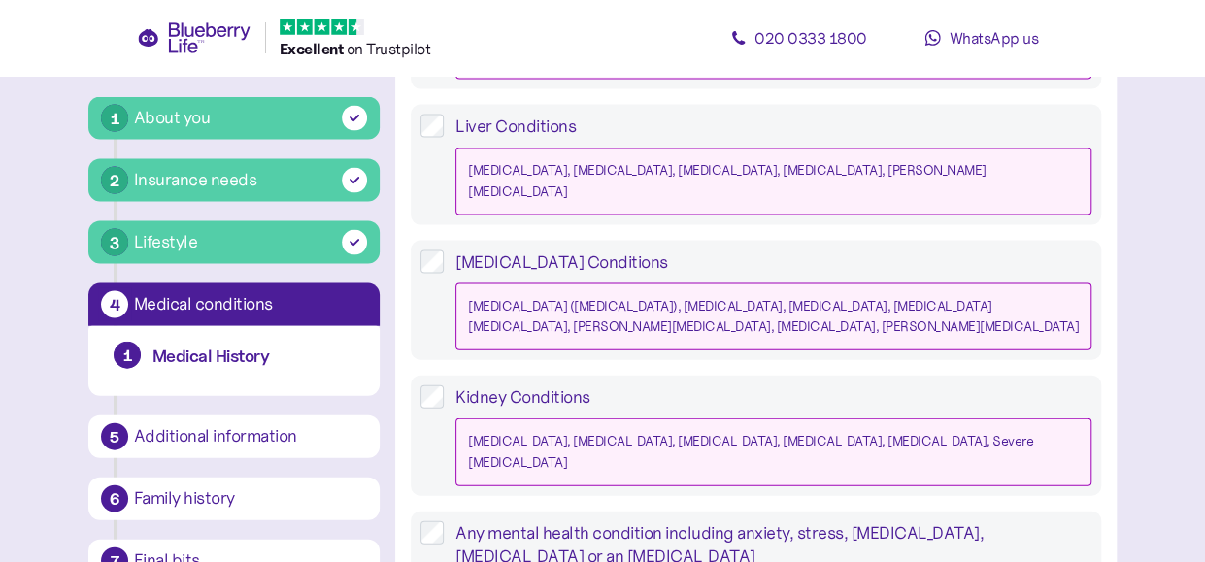
scroll to position [2135, 0]
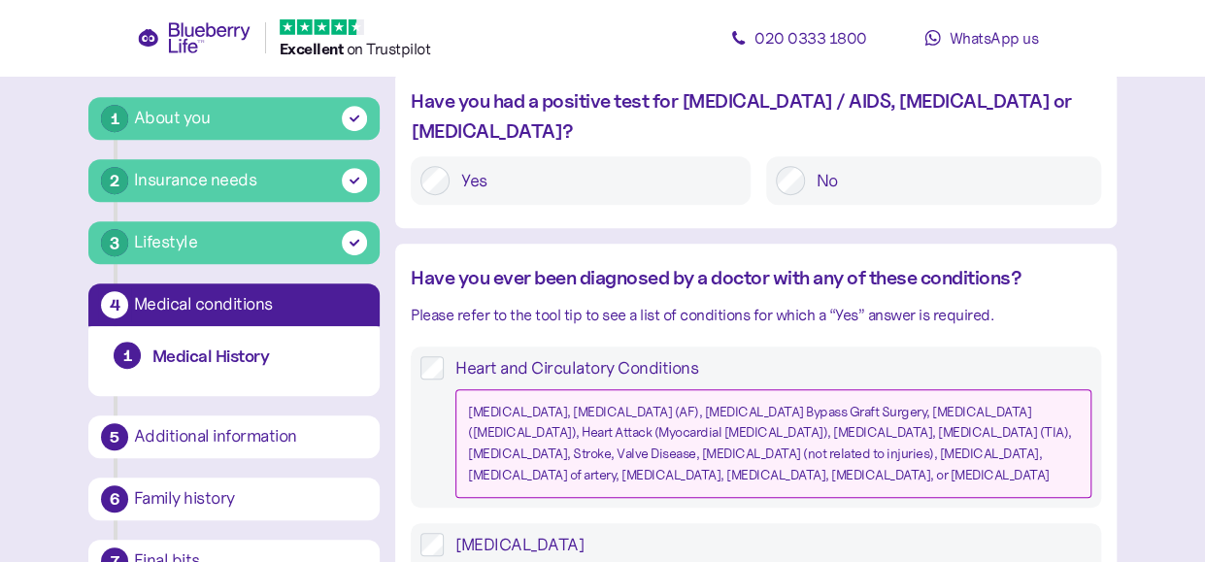
scroll to position [95, 0]
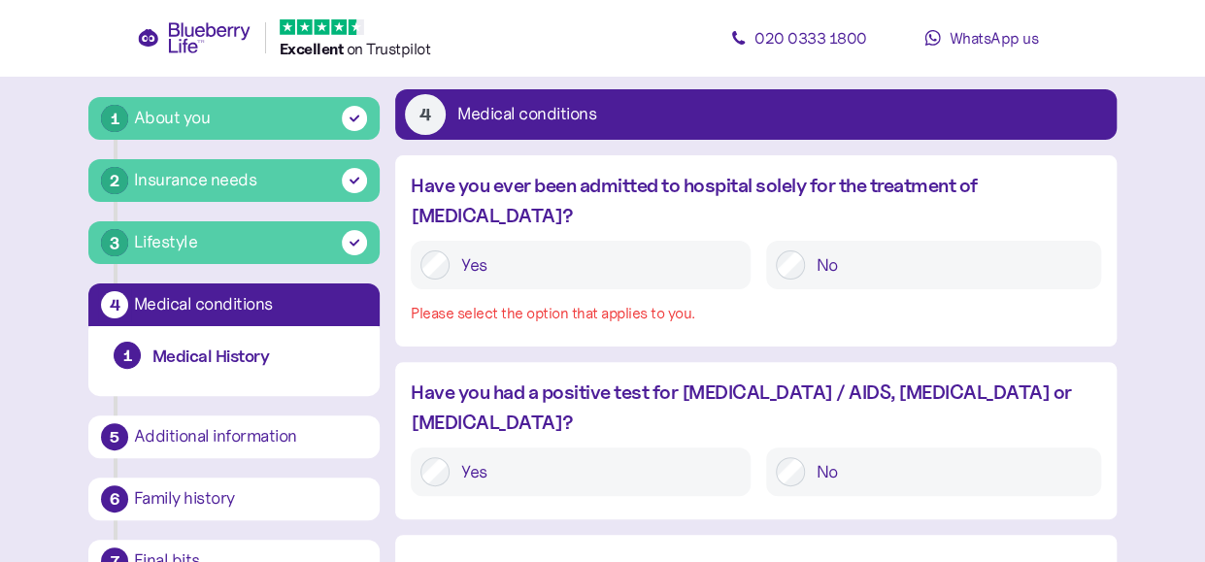
click at [814, 251] on label "No" at bounding box center [948, 265] width 287 height 29
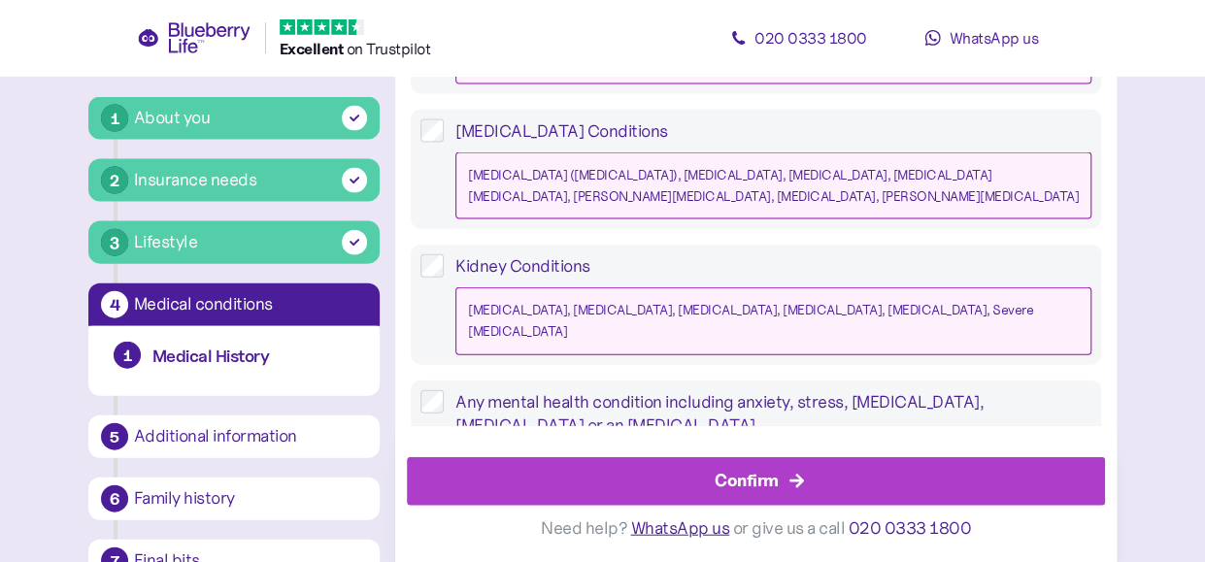
scroll to position [2067, 0]
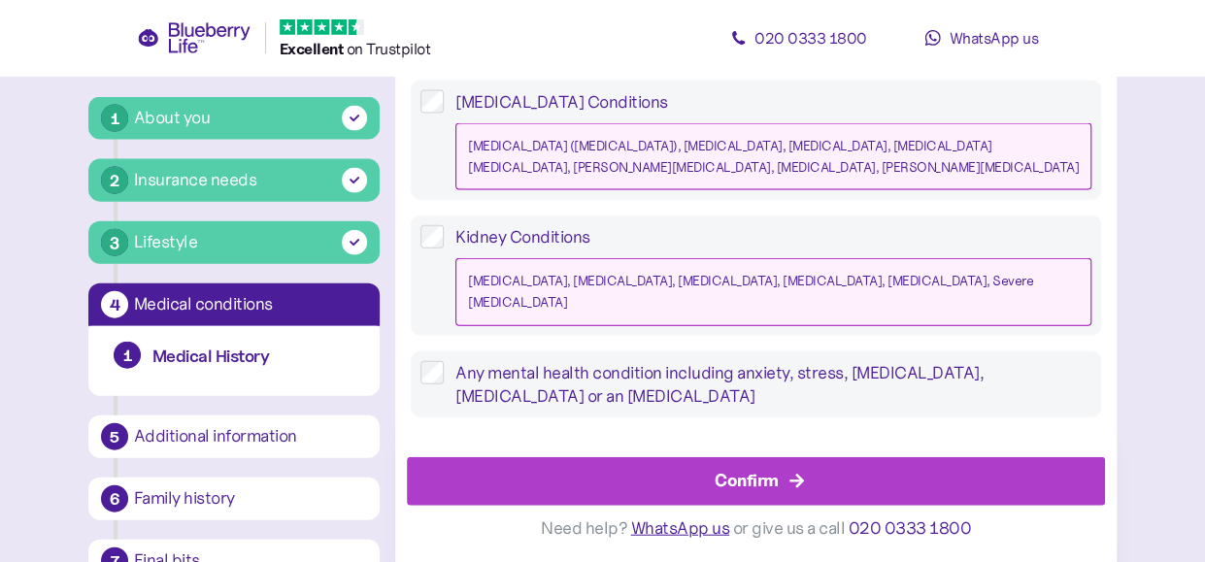
click at [678, 473] on div "Confirm" at bounding box center [760, 480] width 655 height 47
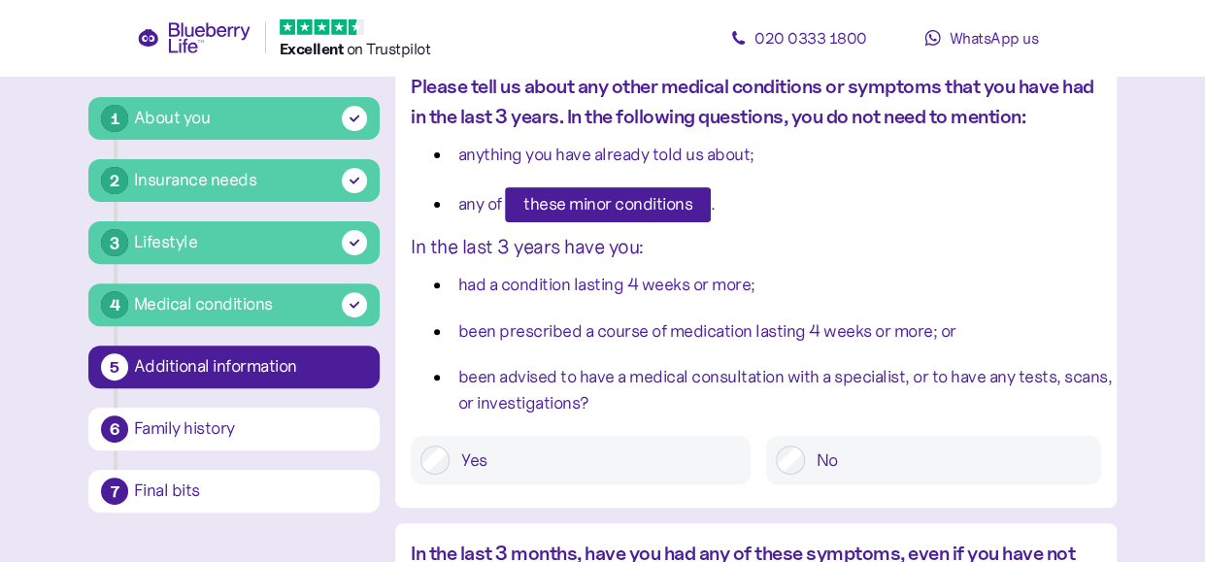
scroll to position [291, 0]
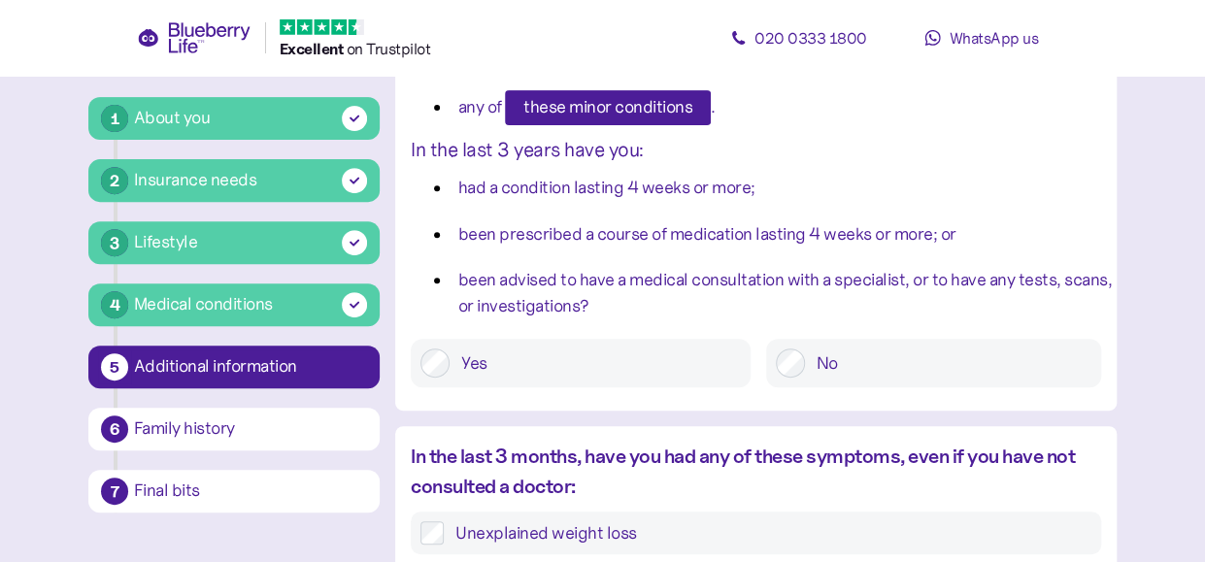
click at [829, 366] on label "No" at bounding box center [948, 363] width 287 height 29
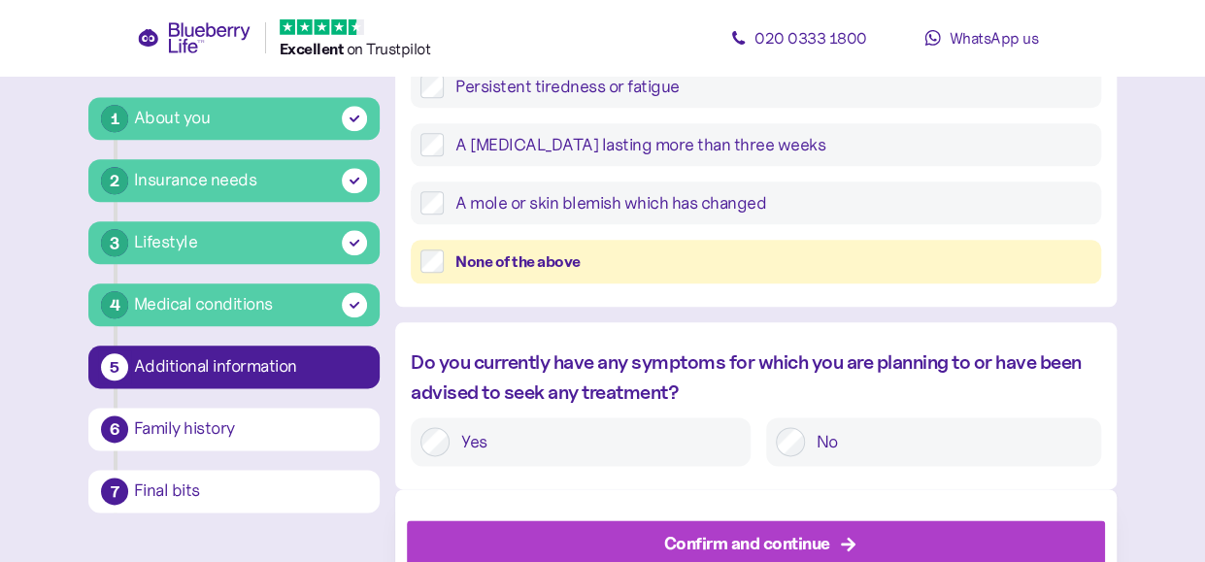
scroll to position [1035, 0]
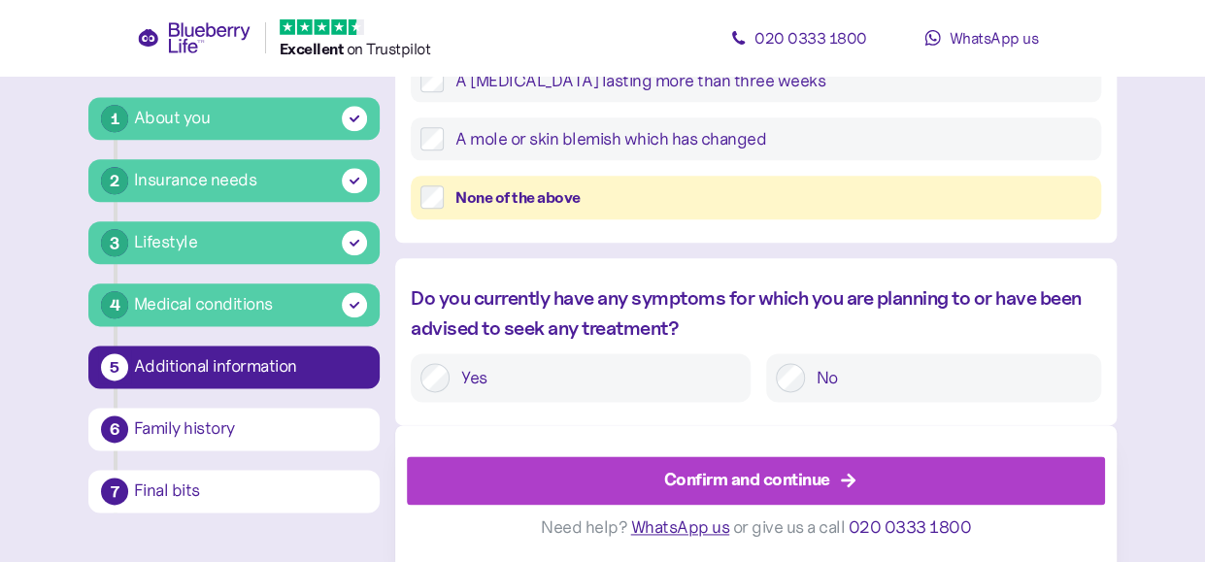
click at [865, 380] on label "No" at bounding box center [948, 377] width 287 height 29
click at [544, 197] on div "None of the above" at bounding box center [774, 198] width 636 height 24
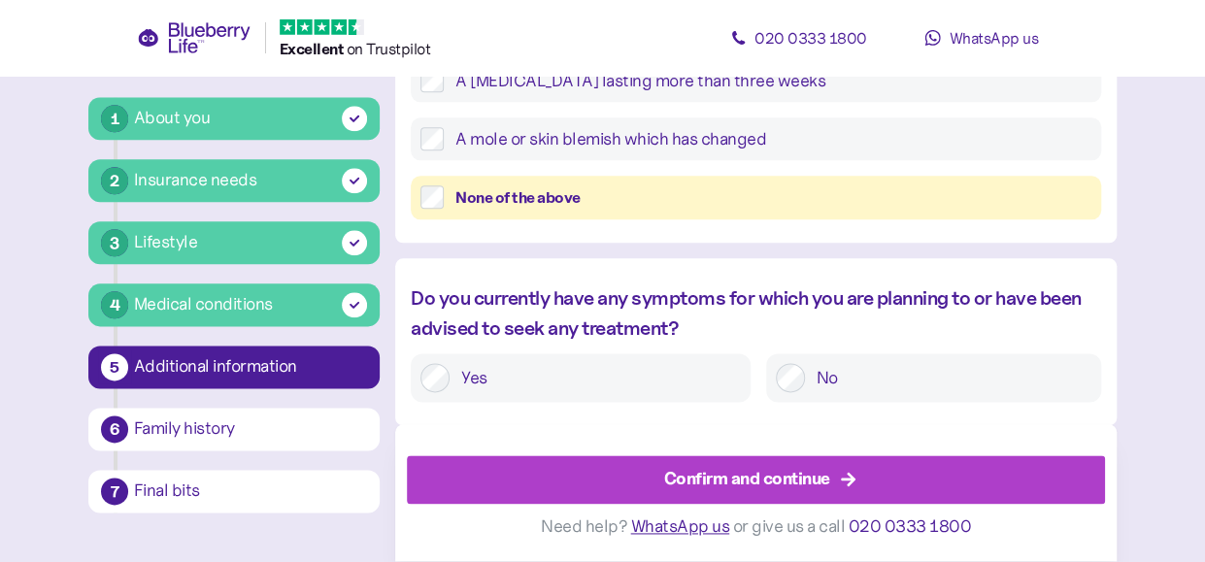
click at [899, 486] on div "Confirm and continue" at bounding box center [760, 480] width 655 height 47
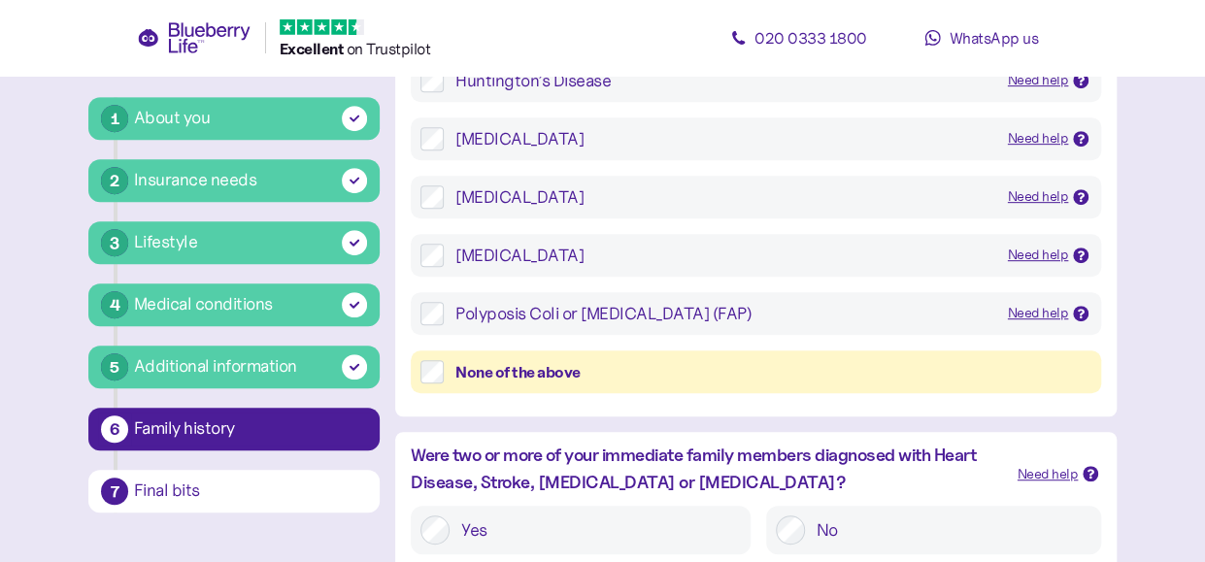
click at [484, 362] on div "None of the above" at bounding box center [774, 372] width 636 height 24
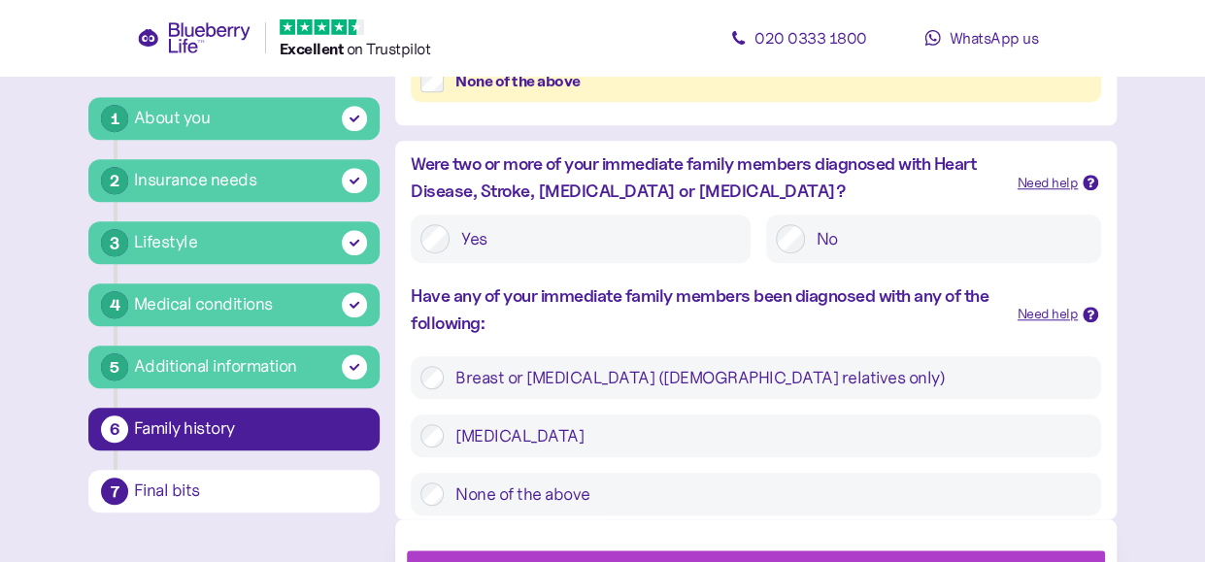
scroll to position [774, 0]
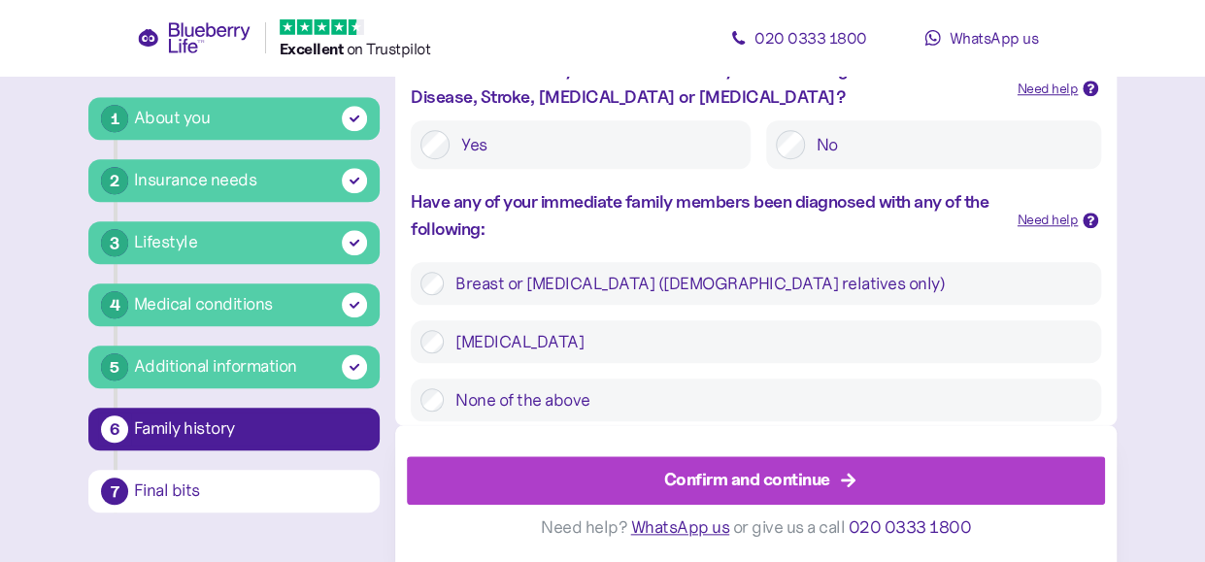
click at [835, 151] on label "No" at bounding box center [948, 144] width 287 height 29
click at [609, 414] on div "None of the above" at bounding box center [756, 400] width 691 height 43
click at [540, 396] on label "None of the above" at bounding box center [768, 400] width 648 height 23
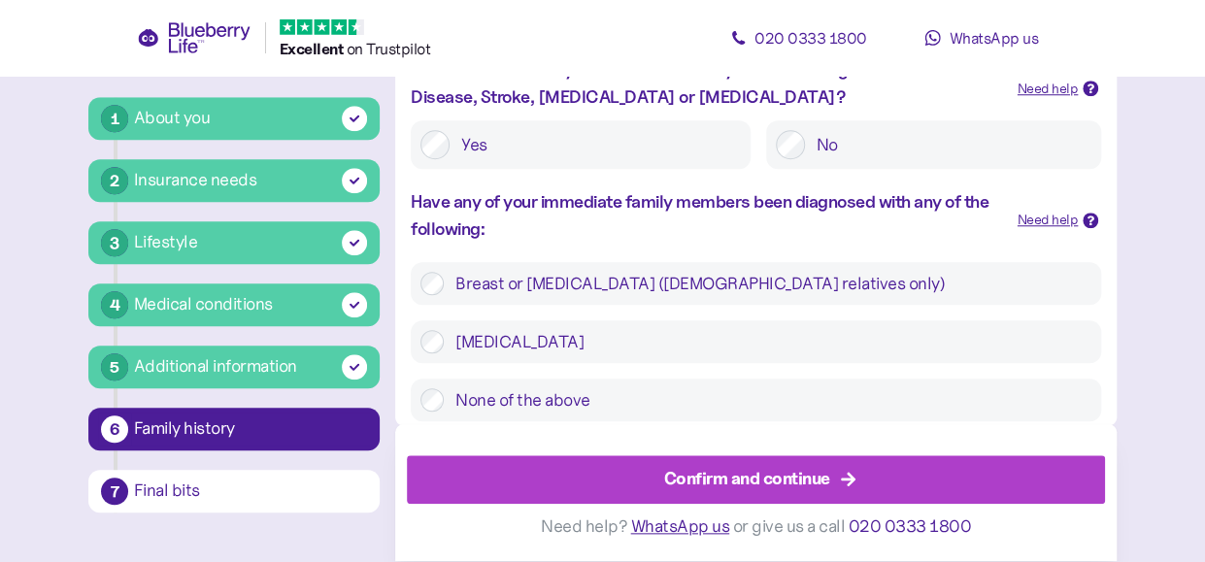
click at [709, 483] on div "Confirm and continue" at bounding box center [747, 480] width 166 height 26
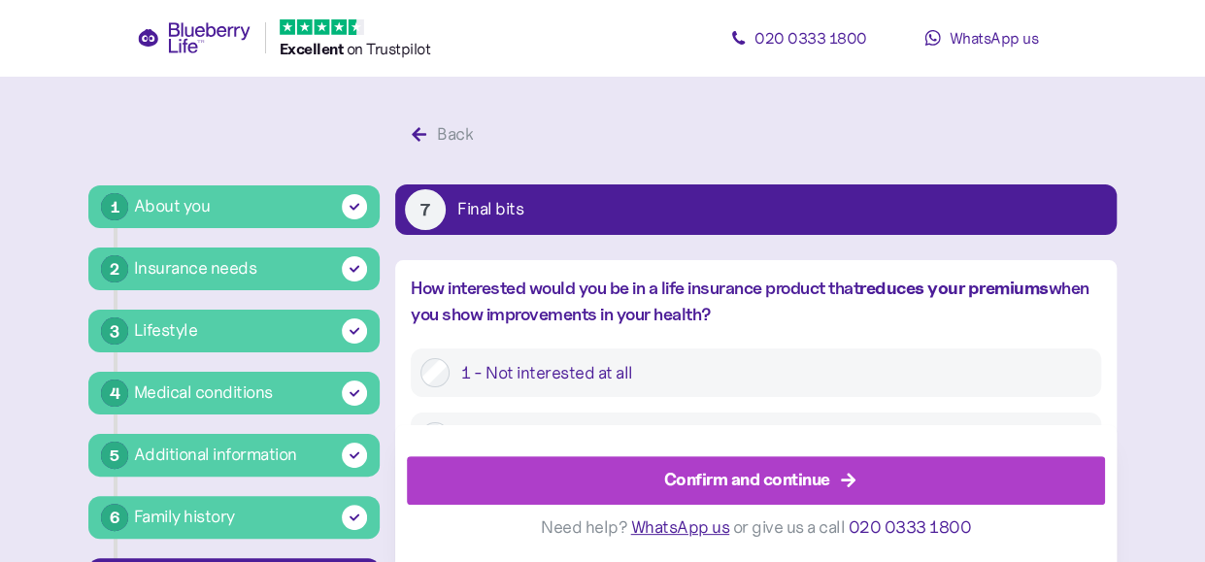
scroll to position [194, 0]
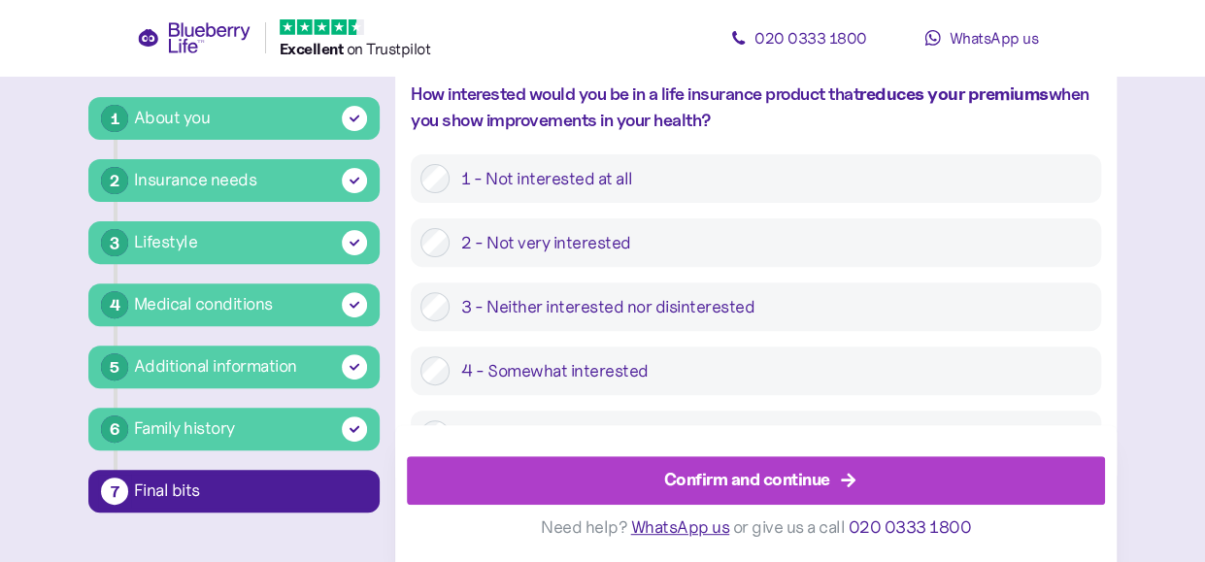
click at [581, 197] on div "1 - Not interested at all" at bounding box center [756, 178] width 691 height 49
click at [575, 156] on div "1 - Not interested at all" at bounding box center [756, 178] width 691 height 49
click at [564, 206] on div "1 - Not interested at all 2 - Not very interested 3 - Neither interested nor di…" at bounding box center [756, 306] width 691 height 305
click at [556, 195] on div "1 - Not interested at all" at bounding box center [756, 178] width 691 height 49
click at [519, 176] on label "1 - Not interested at all" at bounding box center [771, 178] width 642 height 29
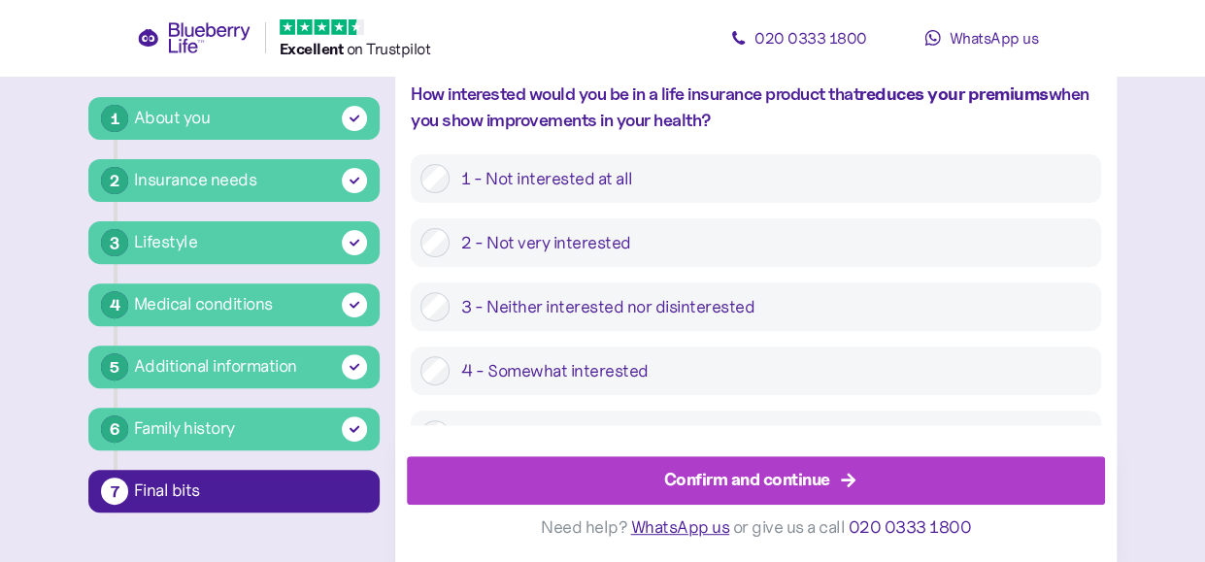
click at [724, 473] on div "Confirm and continue" at bounding box center [747, 480] width 166 height 26
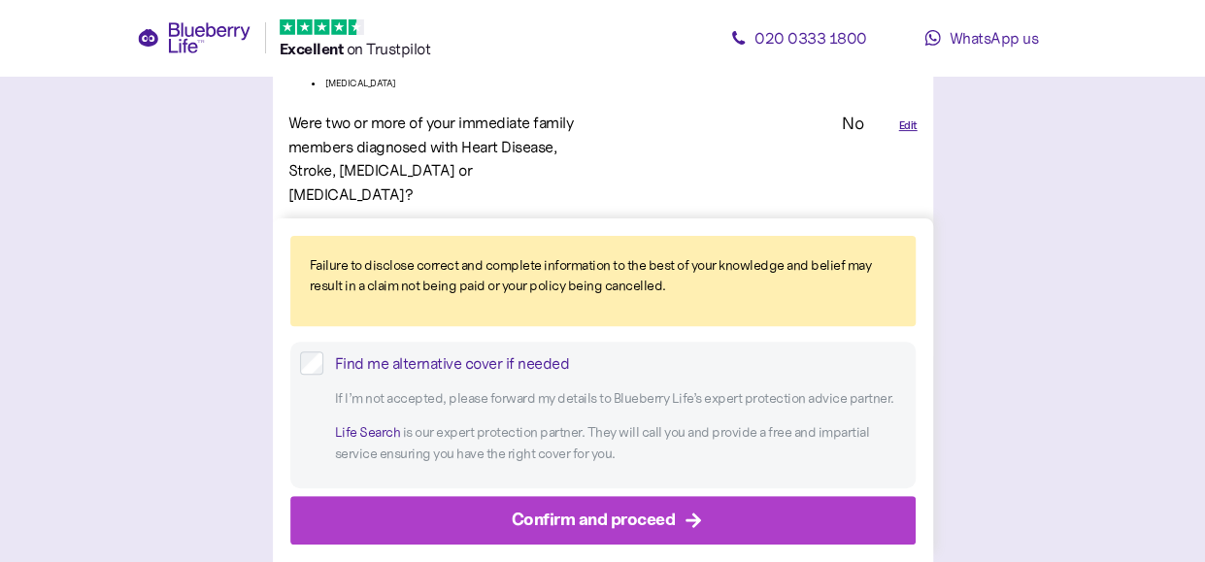
scroll to position [3842, 0]
